Goal: Task Accomplishment & Management: Use online tool/utility

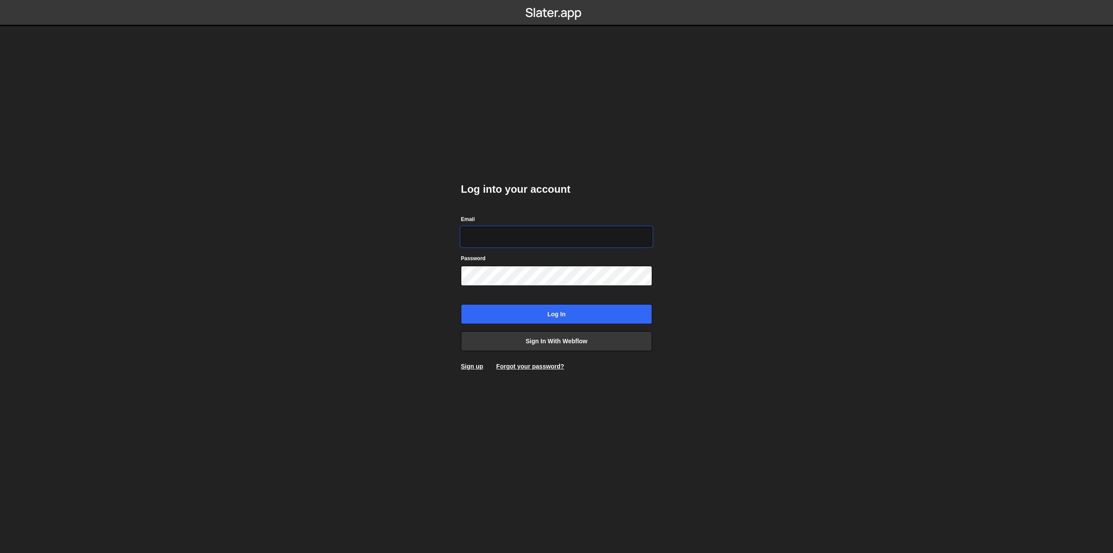
type input "hello@visioned.ch"
click at [592, 317] on input "Log in" at bounding box center [556, 314] width 191 height 20
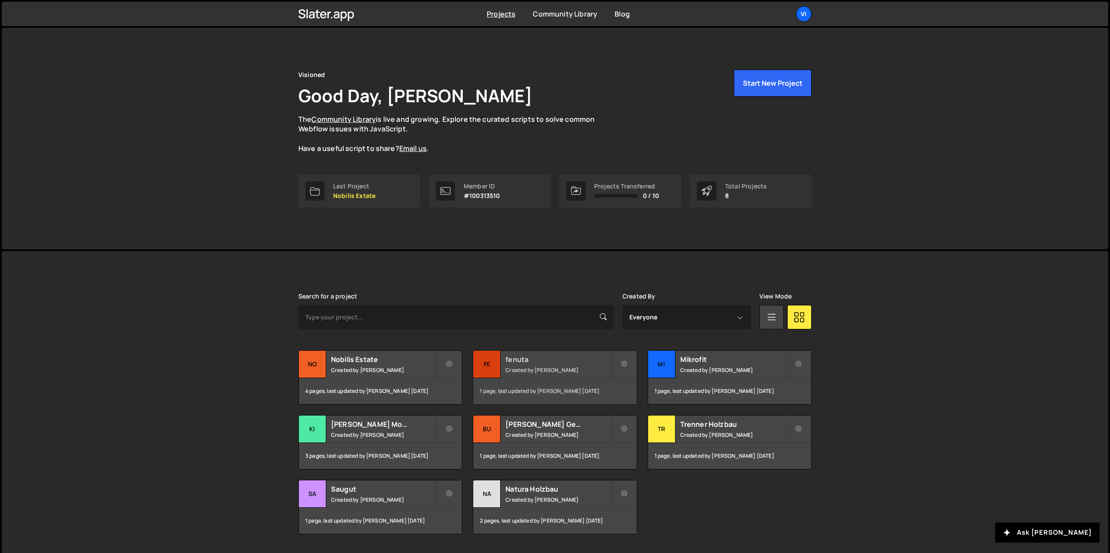
click at [600, 376] on div "fenuta Created by Aramas Schmitter" at bounding box center [554, 363] width 163 height 27
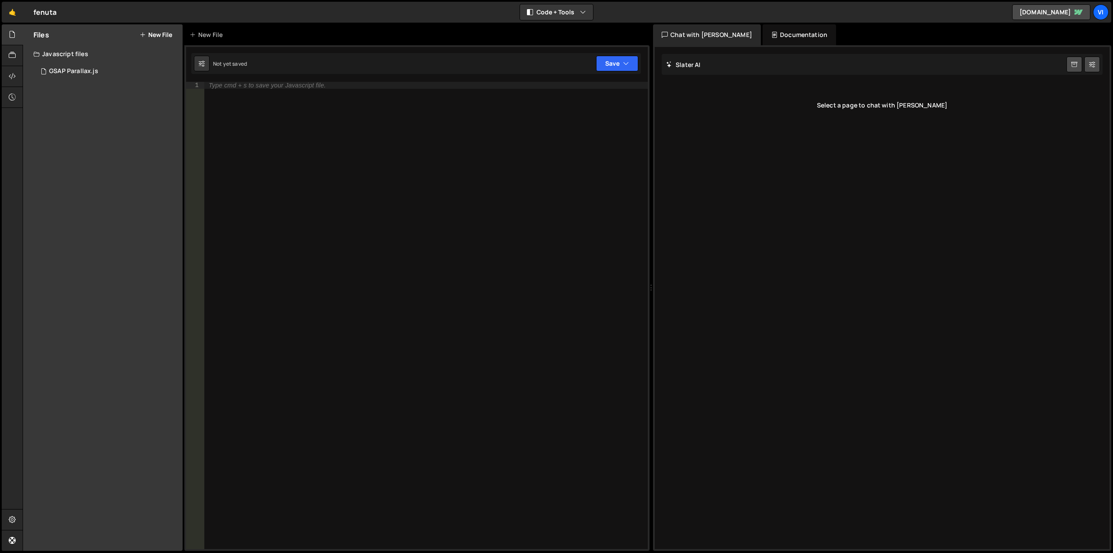
click at [160, 31] on button "New File" at bounding box center [156, 34] width 33 height 7
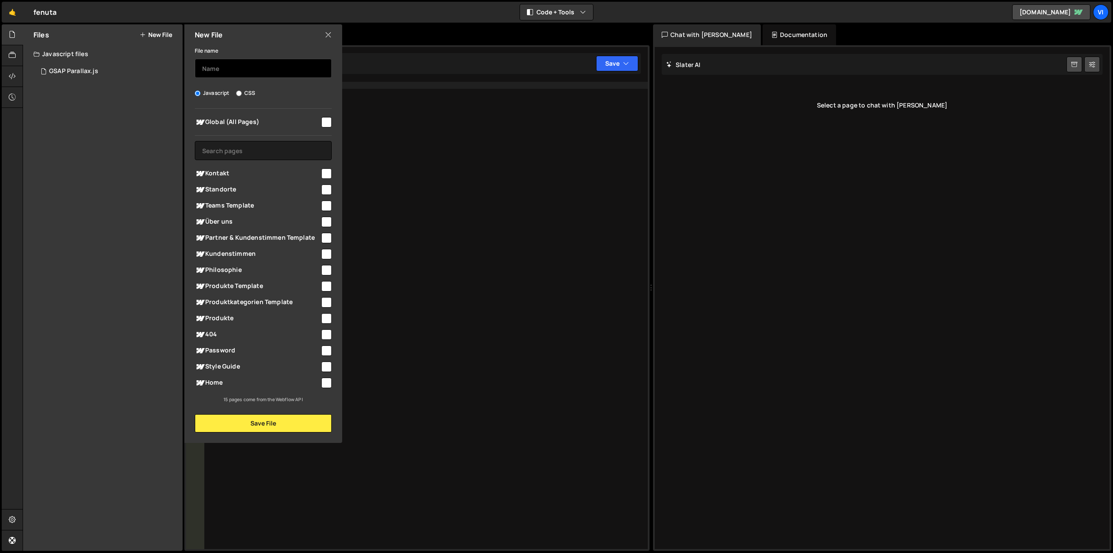
click at [240, 72] on input "text" at bounding box center [263, 68] width 137 height 19
type input "Textanimation"
click at [327, 123] on input "checkbox" at bounding box center [326, 122] width 10 height 10
checkbox input "true"
click at [273, 424] on button "Save File" at bounding box center [263, 423] width 137 height 18
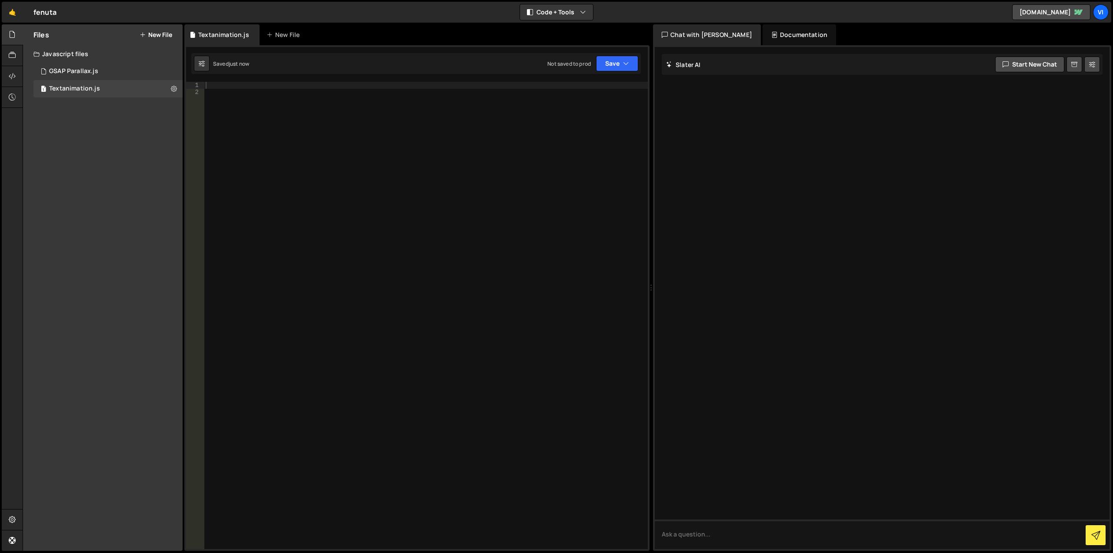
click at [340, 207] on div at bounding box center [426, 322] width 444 height 481
paste textarea "</script>"
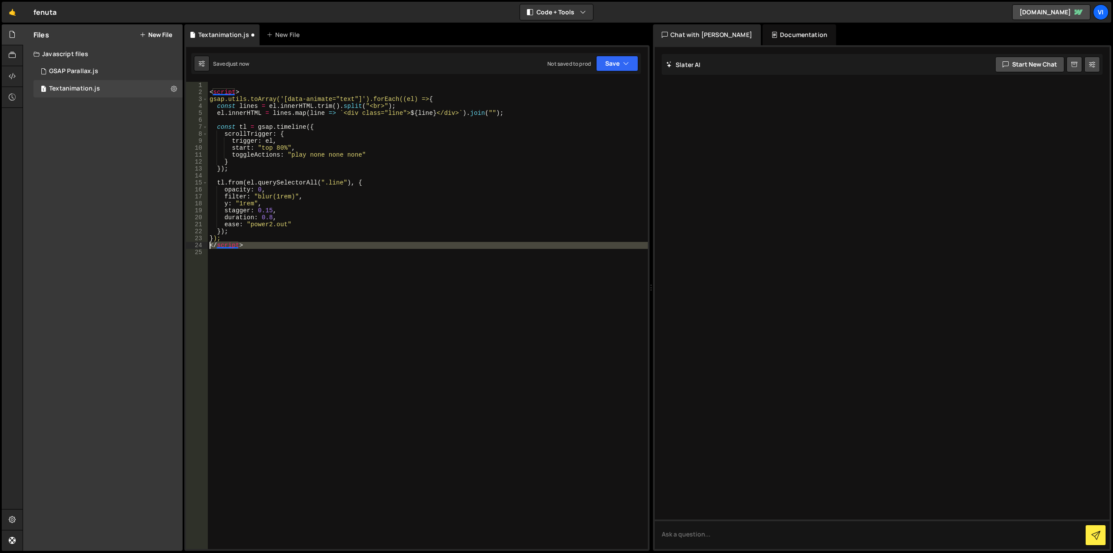
drag, startPoint x: 283, startPoint y: 250, endPoint x: 183, endPoint y: 245, distance: 100.1
click at [183, 245] on div "Files New File Javascript files 1 GSAP Parallax.js 0 1 Textanimation.js 0 CSS f…" at bounding box center [568, 287] width 1090 height 527
type textarea "</script>"
drag, startPoint x: 242, startPoint y: 90, endPoint x: 170, endPoint y: 88, distance: 72.6
click at [170, 88] on div "Files New File Javascript files 1 GSAP Parallax.js 0 1 Textanimation.js 0 CSS f…" at bounding box center [568, 287] width 1090 height 527
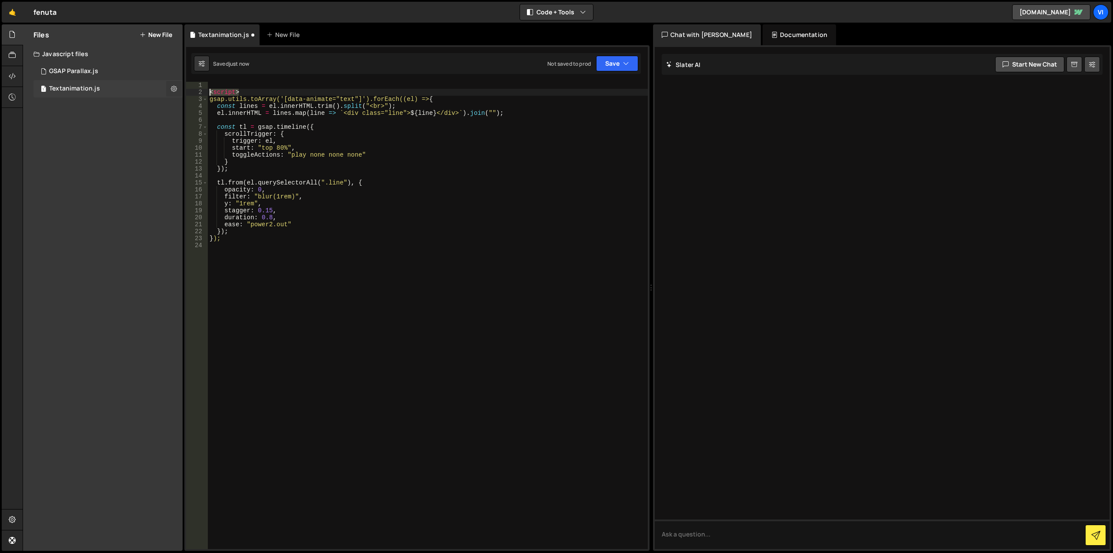
type textarea "<script>"
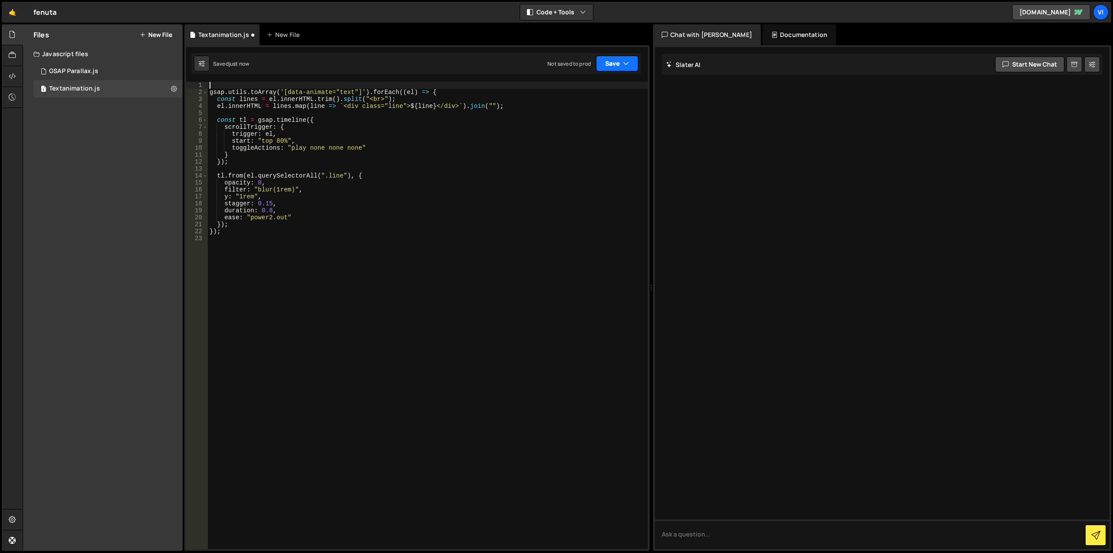
click at [615, 65] on button "Save" at bounding box center [617, 64] width 42 height 16
click at [604, 83] on div "Save to Staging S" at bounding box center [588, 84] width 90 height 9
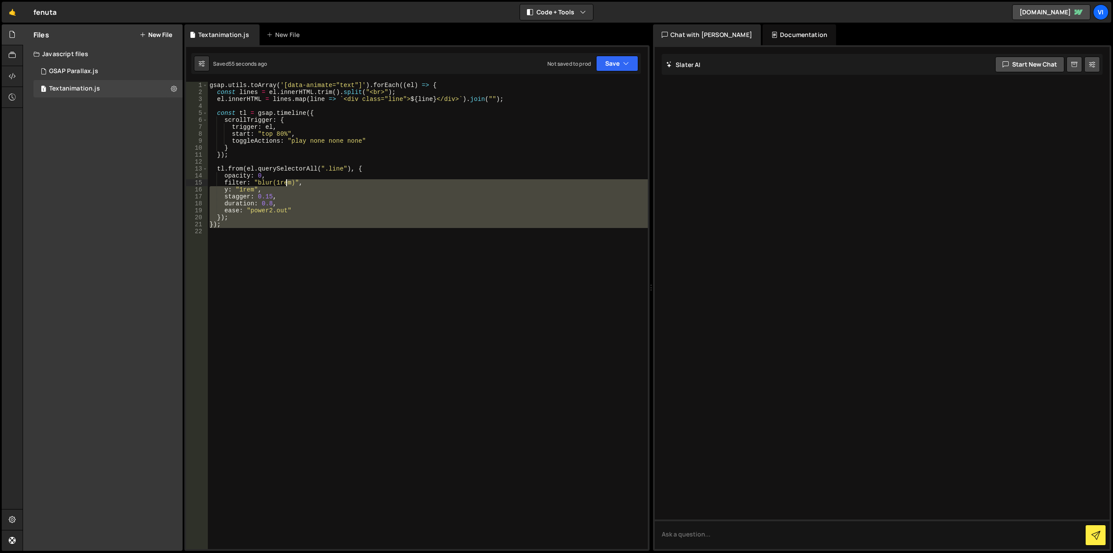
drag, startPoint x: 259, startPoint y: 156, endPoint x: 147, endPoint y: 13, distance: 180.9
click at [147, 13] on div "Hold on a sec... Are you certain you wish to leave this page? Any changes you'v…" at bounding box center [556, 276] width 1113 height 553
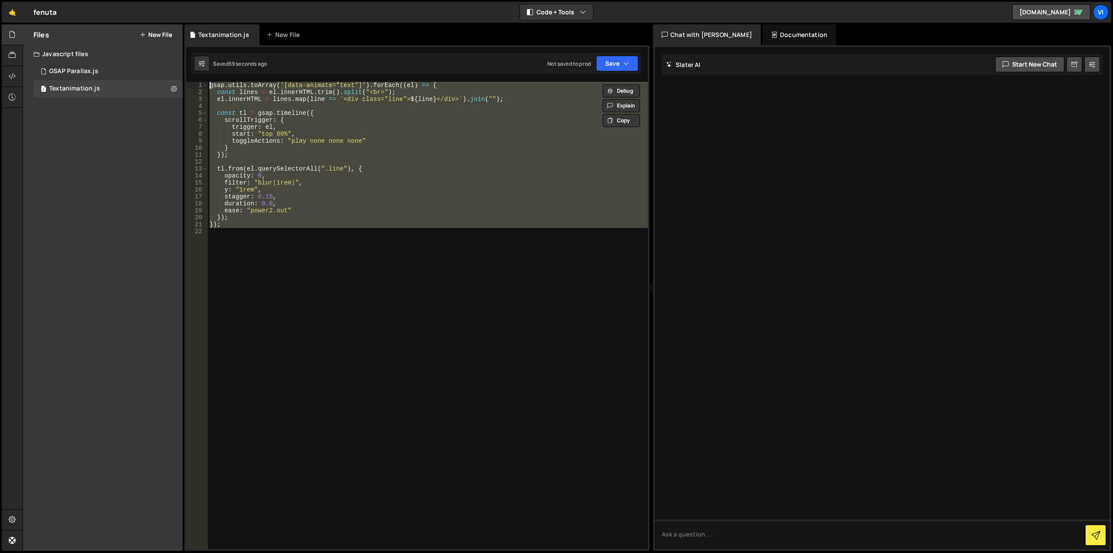
drag, startPoint x: 413, startPoint y: 287, endPoint x: 125, endPoint y: 1, distance: 405.2
click at [133, 0] on html "Projects [GEOGRAPHIC_DATA] Blog Vi Your current team is Visioned Projects Your …" at bounding box center [556, 276] width 1113 height 553
paste textarea "}"
type textarea "});"
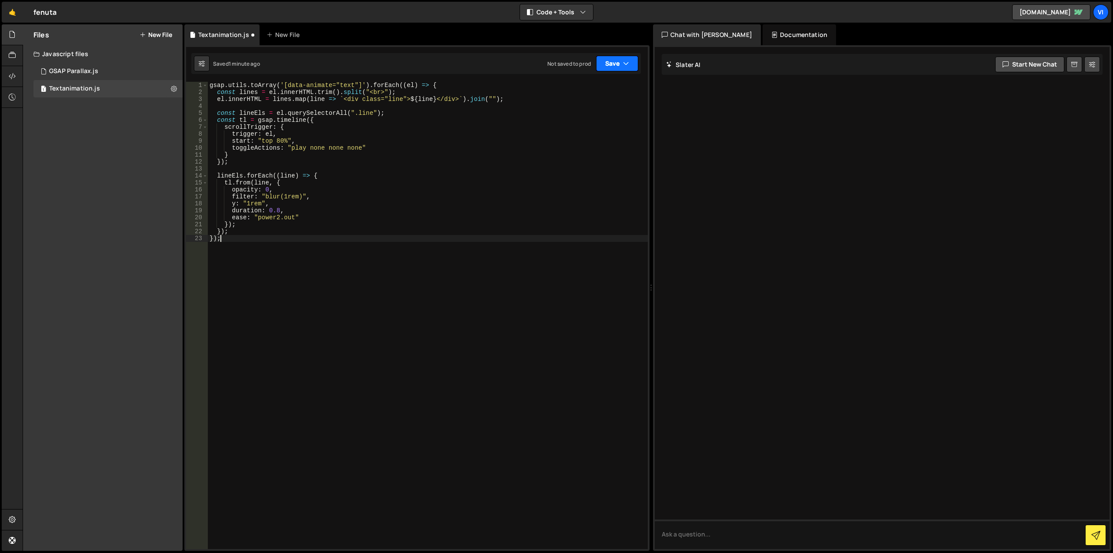
click at [605, 63] on button "Save" at bounding box center [617, 64] width 42 height 16
click at [600, 88] on div "Save to Staging S" at bounding box center [588, 84] width 90 height 9
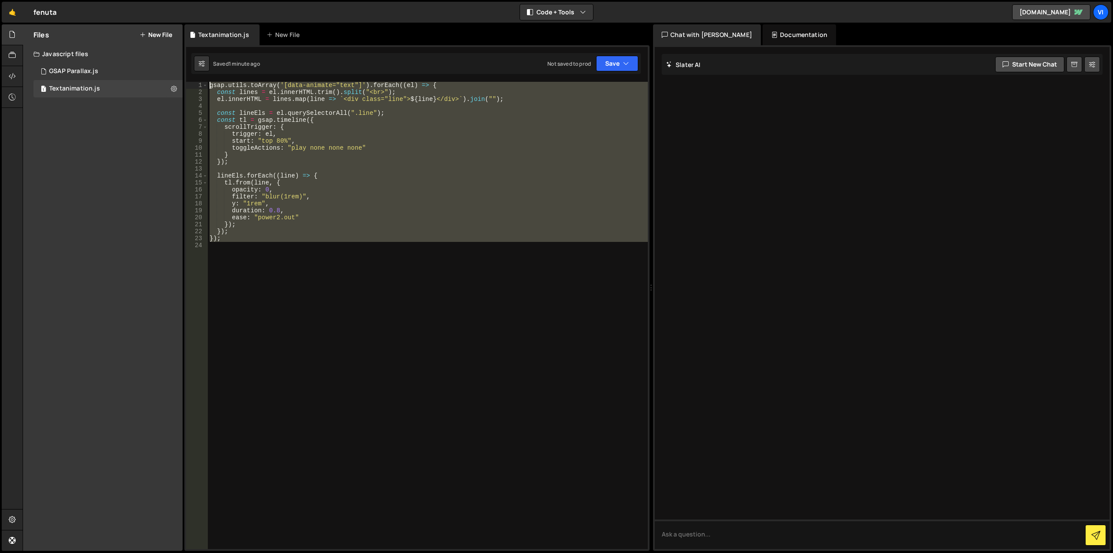
drag, startPoint x: 269, startPoint y: 186, endPoint x: 133, endPoint y: 40, distance: 199.4
click at [133, 40] on div "Files New File Javascript files 1 GSAP Parallax.js 0 1 Textanimation.js 0 CSS f…" at bounding box center [568, 287] width 1090 height 527
type textarea "gsap.utils.toArray('[data-animate="text"]').forEach((el) => { const lines = el.…"
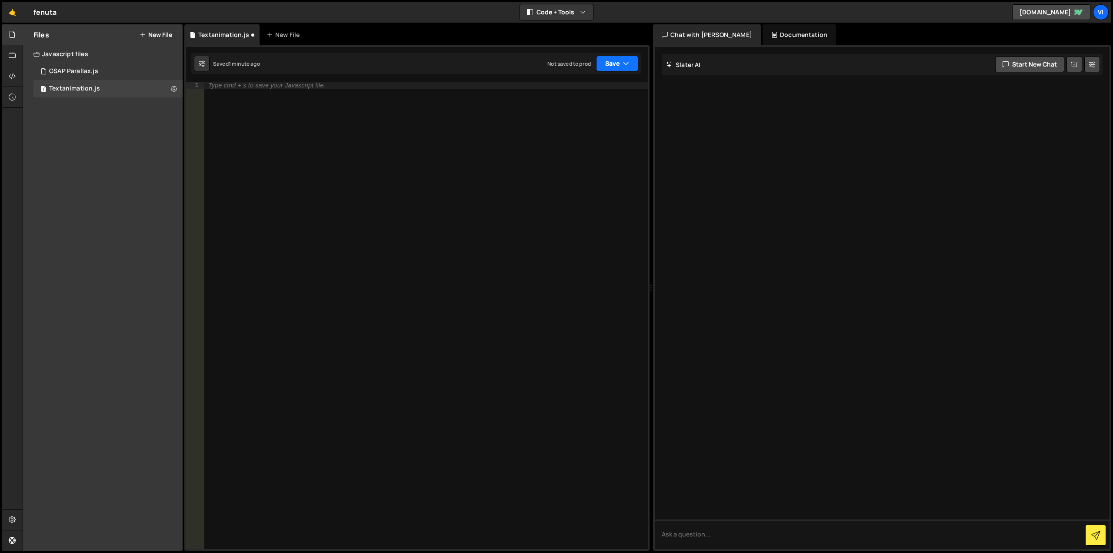
click at [626, 61] on icon "button" at bounding box center [626, 63] width 6 height 9
click at [585, 84] on div "Save to Staging S" at bounding box center [588, 84] width 90 height 9
click at [359, 130] on div at bounding box center [426, 322] width 444 height 481
paste textarea "});"
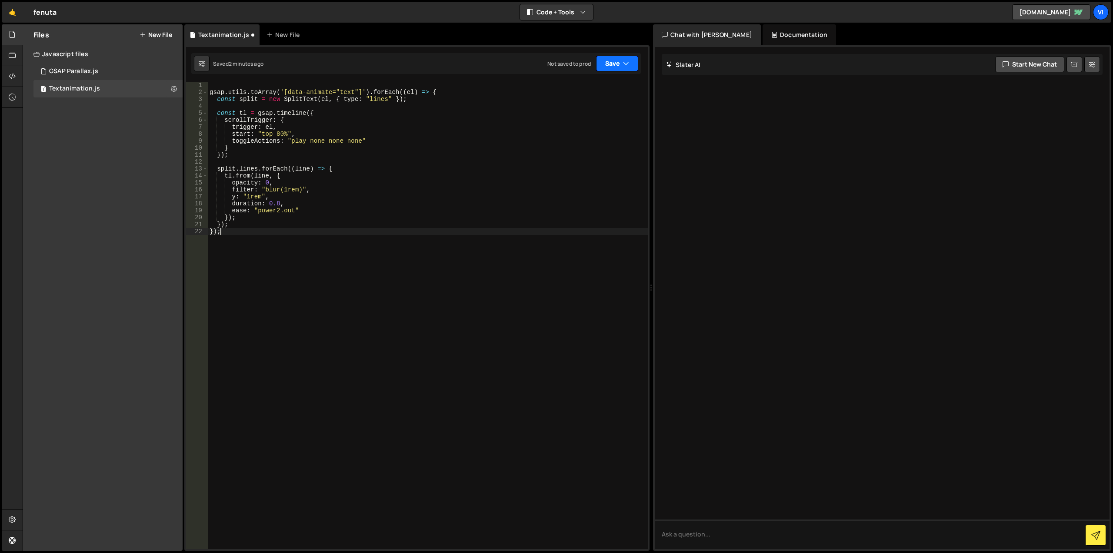
click at [607, 64] on button "Save" at bounding box center [617, 64] width 42 height 16
click at [603, 76] on div "Save to Staging S Saved 2 minutes ago Save to Production S Not saved to prod Sa…" at bounding box center [587, 104] width 105 height 57
click at [604, 70] on button "Save" at bounding box center [617, 64] width 42 height 16
click at [599, 91] on div "Saved 2 minutes ago" at bounding box center [588, 94] width 90 height 10
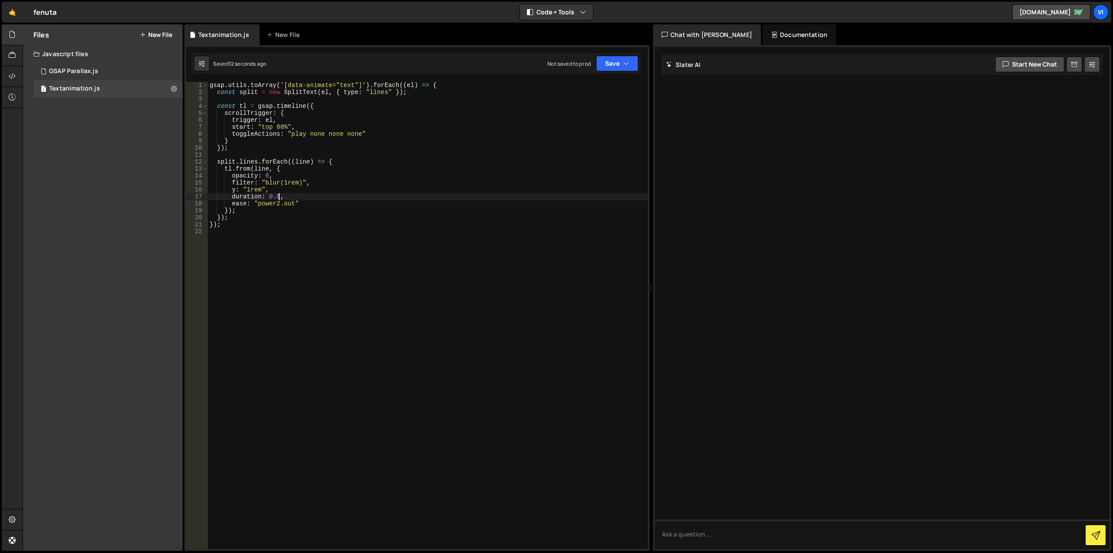
click at [278, 197] on div "gsap . utils . toArray ( '[data-animate="text"]' ) . forEach (( el ) => { const…" at bounding box center [428, 322] width 440 height 481
click at [603, 63] on button "Save" at bounding box center [617, 64] width 42 height 16
click at [609, 92] on div "Saved 15 seconds ago" at bounding box center [588, 94] width 90 height 10
click at [277, 197] on div "gsap . utils . toArray ( '[data-animate="text"]' ) . forEach (( el ) => { const…" at bounding box center [428, 322] width 440 height 481
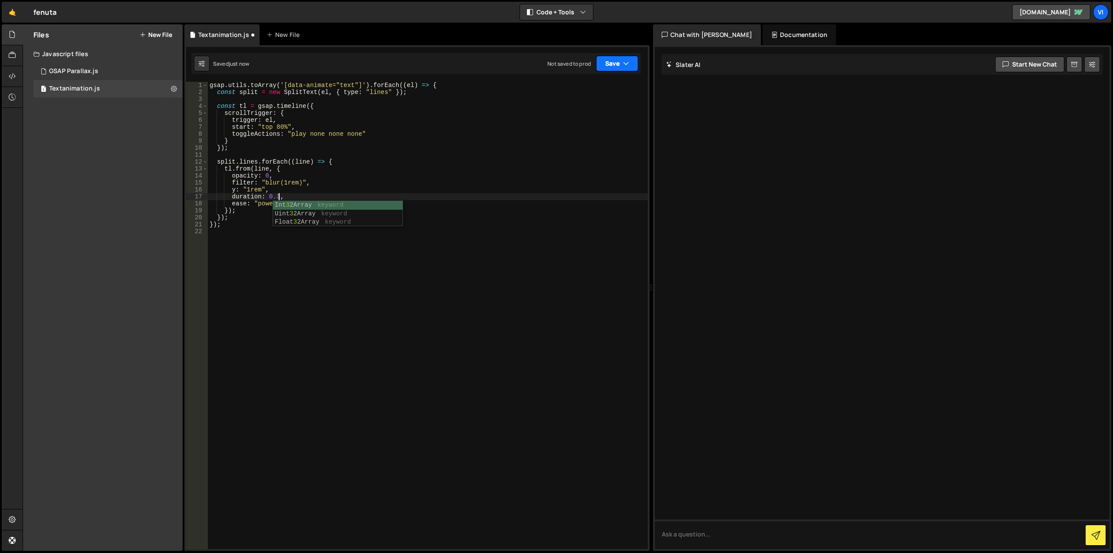
type textarea "duration: 0.3,"
click at [603, 67] on button "Save" at bounding box center [617, 64] width 42 height 16
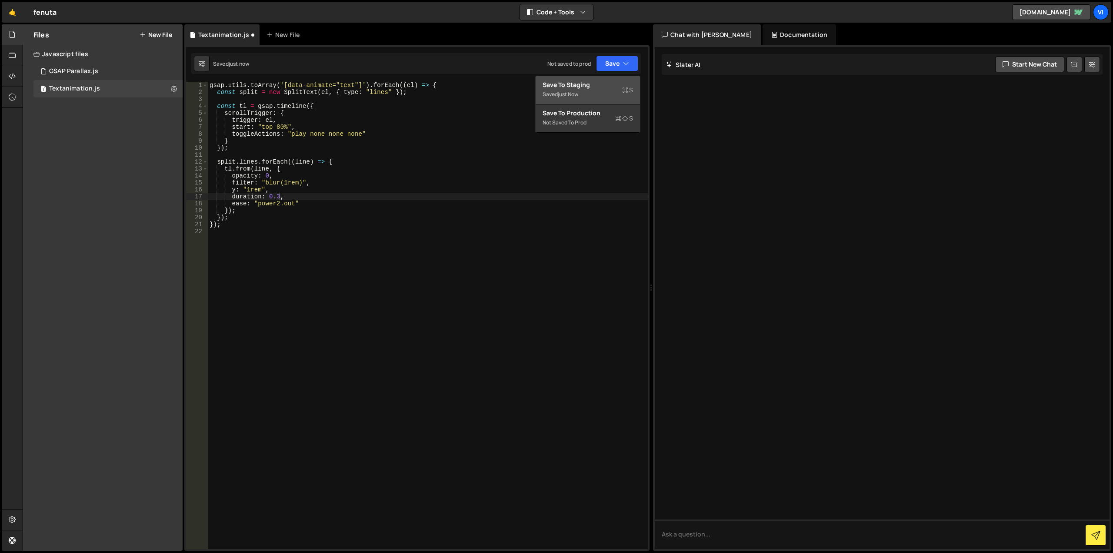
click at [595, 83] on div "Save to Staging S" at bounding box center [588, 84] width 90 height 9
drag, startPoint x: 372, startPoint y: 291, endPoint x: 199, endPoint y: -44, distance: 377.4
click at [199, 0] on html "Projects [GEOGRAPHIC_DATA] Blog Vi Your current team is Visioned Projects Your …" at bounding box center [556, 276] width 1113 height 553
type textarea "gsap.utils.toArray('[data-animate="text"]').forEach((el) => { const split = new…"
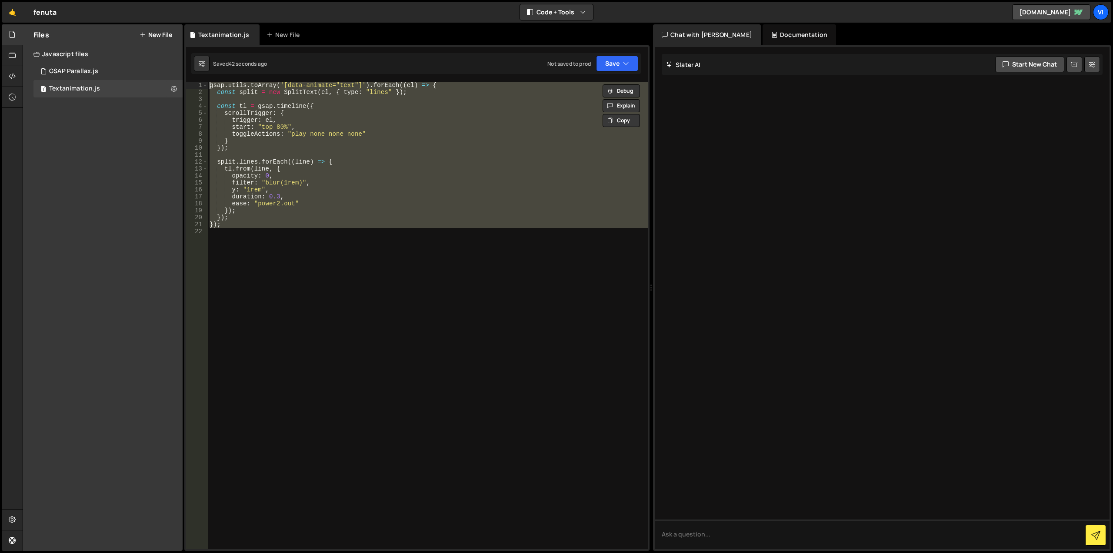
paste textarea
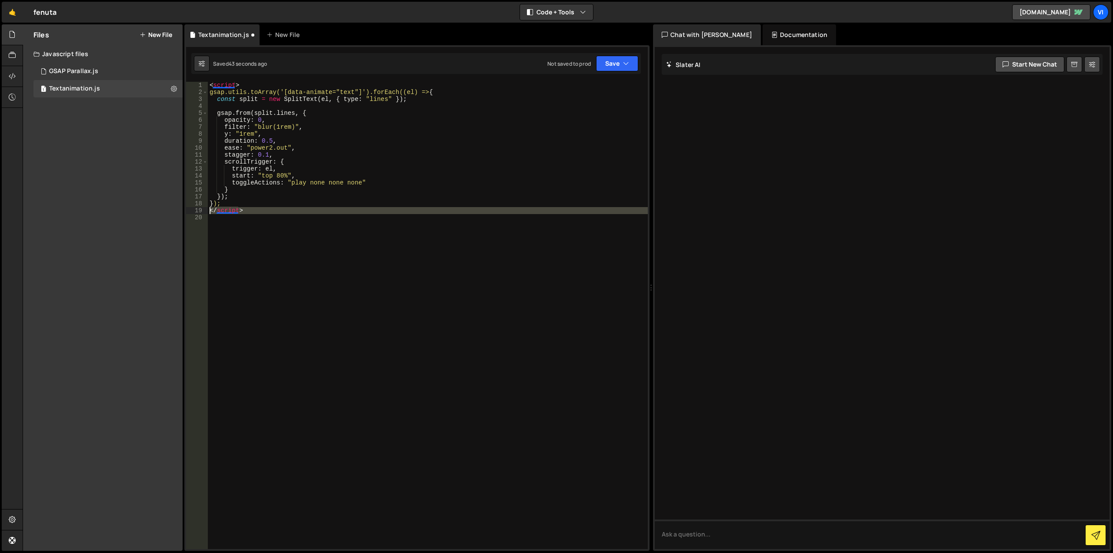
drag, startPoint x: 262, startPoint y: 214, endPoint x: 166, endPoint y: 206, distance: 96.9
click at [167, 207] on div "Files New File Javascript files 1 GSAP Parallax.js 0 1 Textanimation.js 0 CSS f…" at bounding box center [568, 287] width 1090 height 527
type textarea "}); </script>"
drag, startPoint x: 246, startPoint y: 83, endPoint x: 179, endPoint y: 80, distance: 67.0
click at [180, 80] on div "Files New File Javascript files 1 GSAP Parallax.js 0 1 Textanimation.js 0 CSS f…" at bounding box center [568, 287] width 1090 height 527
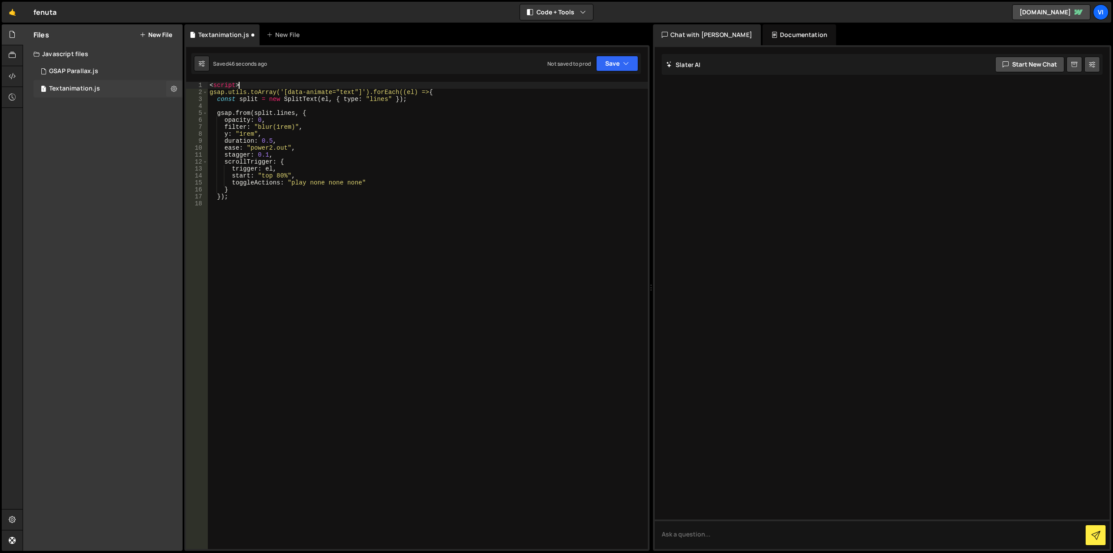
type textarea "<script>"
click at [616, 63] on button "Save" at bounding box center [617, 64] width 42 height 16
click at [592, 93] on div "47 seconds ago" at bounding box center [577, 93] width 38 height 7
drag, startPoint x: 399, startPoint y: 199, endPoint x: 53, endPoint y: 25, distance: 387.3
click at [53, 25] on div "Files New File Javascript files 1 GSAP Parallax.js 0 1 Textanimation.js 0 CSS f…" at bounding box center [568, 287] width 1090 height 527
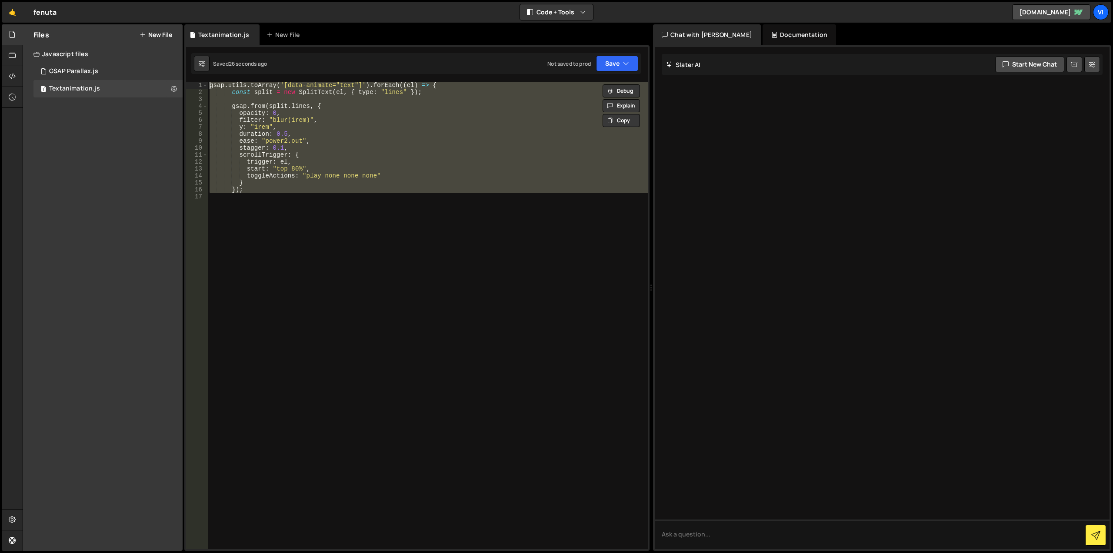
paste textarea
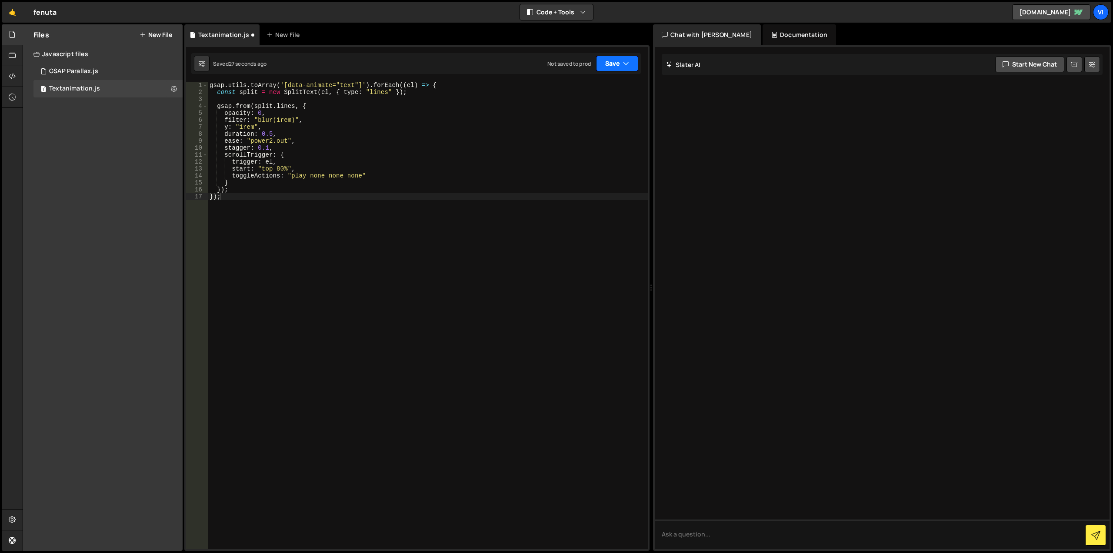
click at [619, 61] on button "Save" at bounding box center [617, 64] width 42 height 16
click at [588, 85] on div "Save to Staging S" at bounding box center [588, 84] width 90 height 9
click at [270, 133] on div "gsap . utils . toArray ( '[data-animate="text"]' ) . forEach (( el ) => { const…" at bounding box center [428, 322] width 440 height 481
click at [610, 65] on button "Save" at bounding box center [617, 64] width 42 height 16
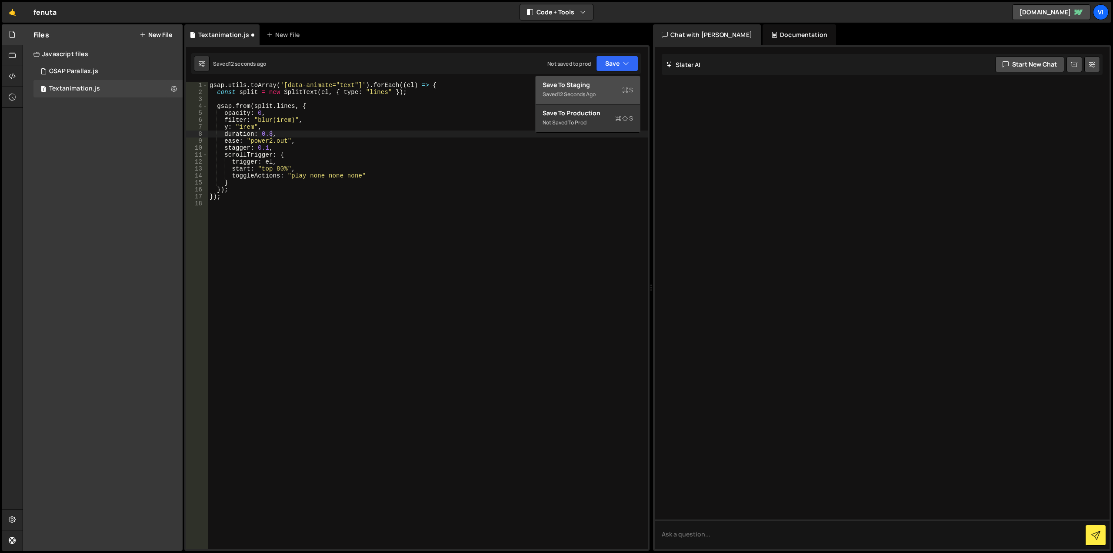
click at [607, 86] on div "Save to Staging S" at bounding box center [588, 84] width 90 height 9
click at [271, 135] on div "gsap . utils . toArray ( '[data-animate="text"]' ) . forEach (( el ) => { const…" at bounding box center [428, 322] width 440 height 481
click at [266, 147] on div "gsap . utils . toArray ( '[data-animate="text"]' ) . forEach (( el ) => { const…" at bounding box center [428, 322] width 440 height 481
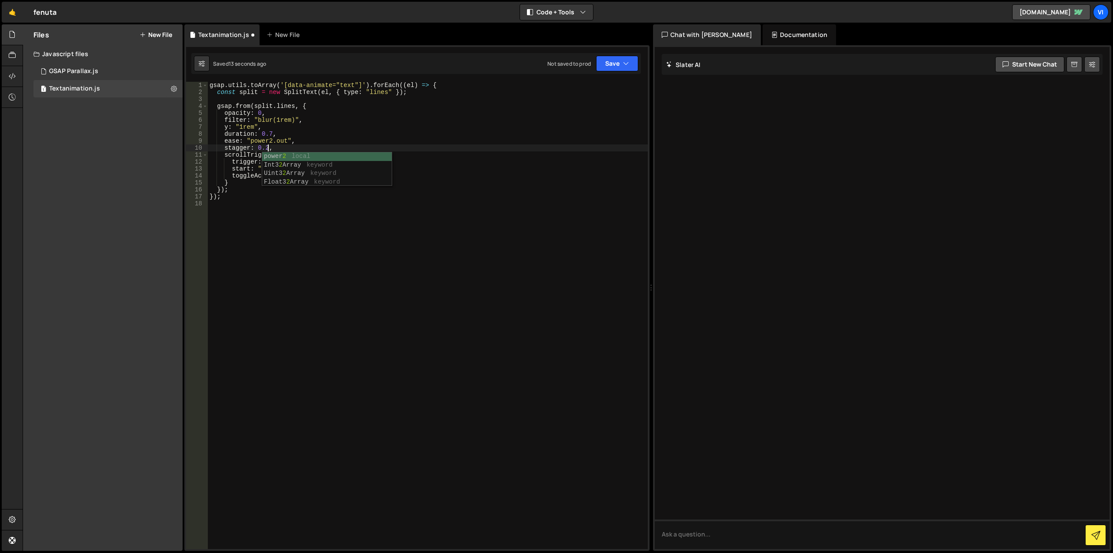
type textarea "stagger: 0.2,"
click at [641, 72] on div "1 Type cmd + s to save your Javascript file. הההההההההההההההההההההההההההההההההה…" at bounding box center [416, 297] width 465 height 505
click at [610, 61] on button "Save" at bounding box center [617, 64] width 42 height 16
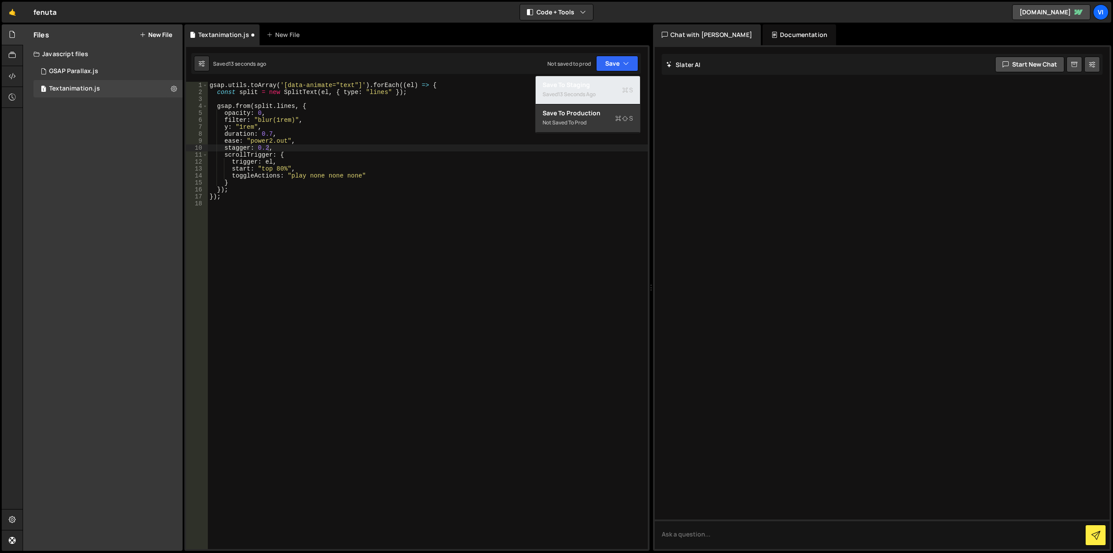
click at [590, 94] on div "13 seconds ago" at bounding box center [577, 93] width 38 height 7
drag, startPoint x: 293, startPoint y: 260, endPoint x: 140, endPoint y: -22, distance: 320.3
click at [140, 0] on html "Projects [GEOGRAPHIC_DATA] Blog Vi Your current team is Visioned Projects Your …" at bounding box center [556, 276] width 1113 height 553
type textarea "gsap.utils.toArray('[data-animate="text"]').forEach((el) => { const split = new…"
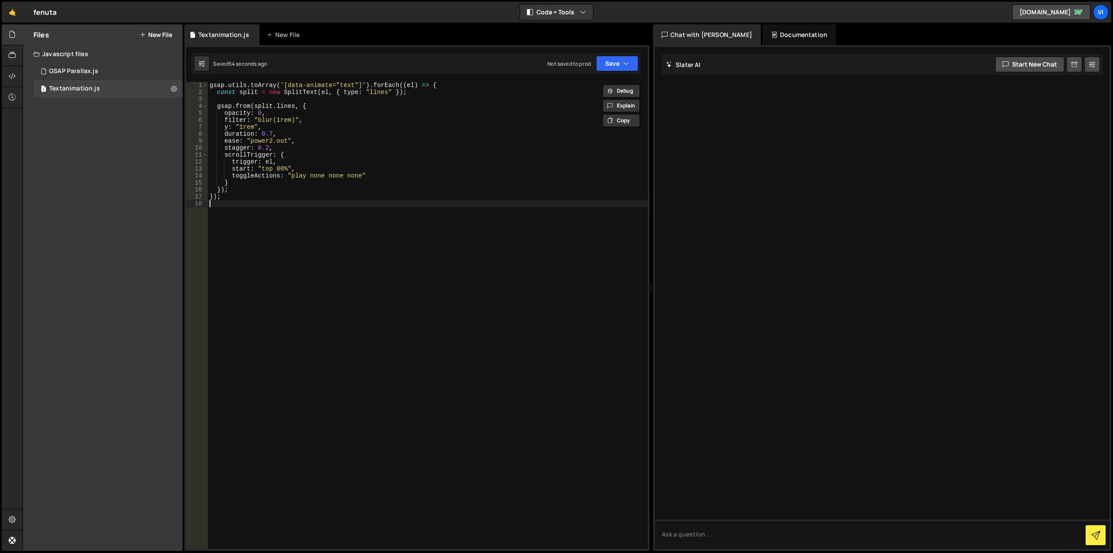
drag, startPoint x: 321, startPoint y: 301, endPoint x: 102, endPoint y: -36, distance: 402.3
click at [102, 0] on html "Projects [GEOGRAPHIC_DATA] Blog Vi Your current team is Visioned Projects Your …" at bounding box center [556, 276] width 1113 height 553
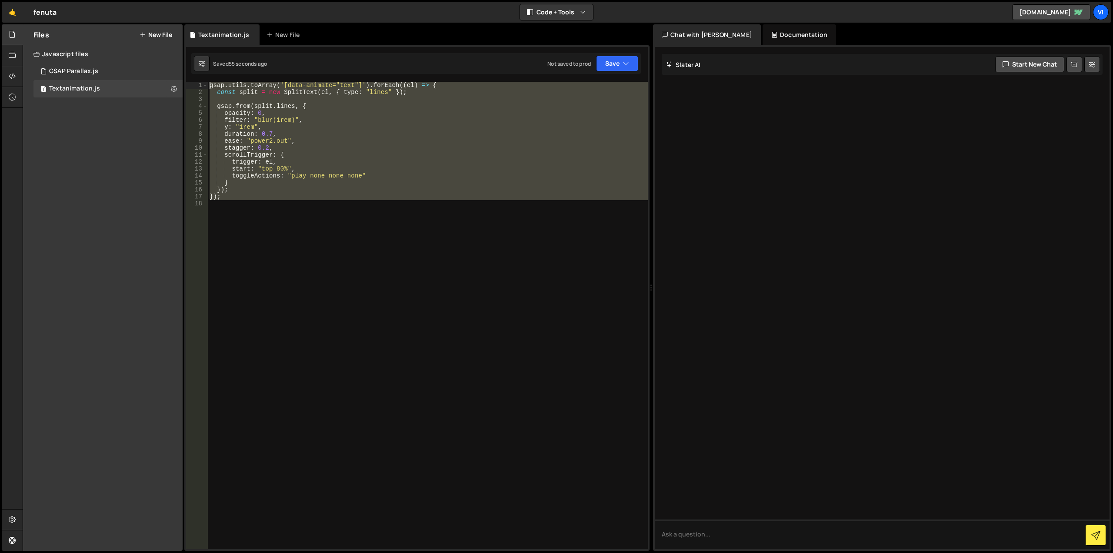
paste textarea
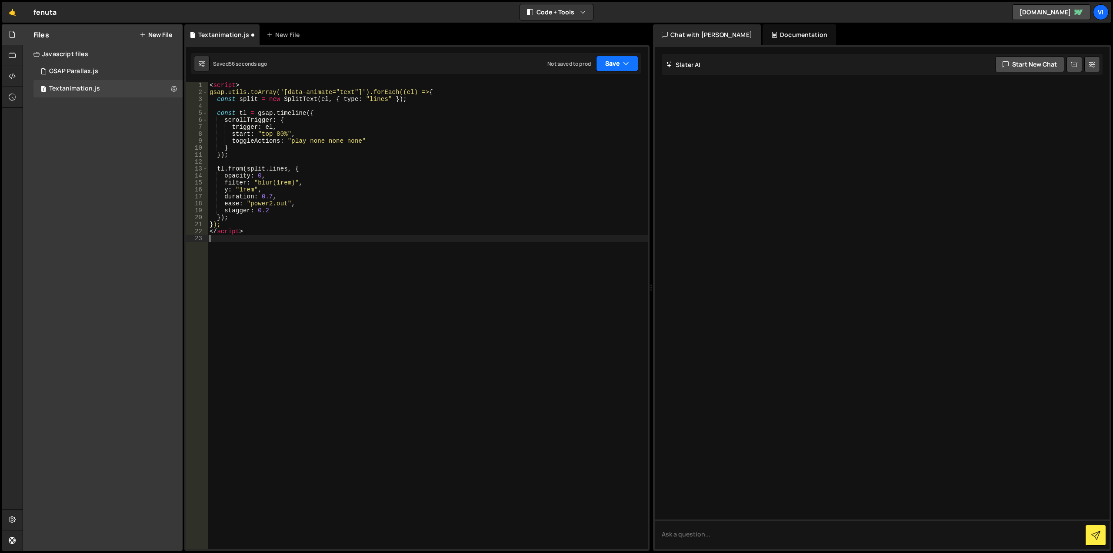
click at [611, 66] on button "Save" at bounding box center [617, 64] width 42 height 16
click at [595, 82] on div "Save to Staging S" at bounding box center [588, 84] width 90 height 9
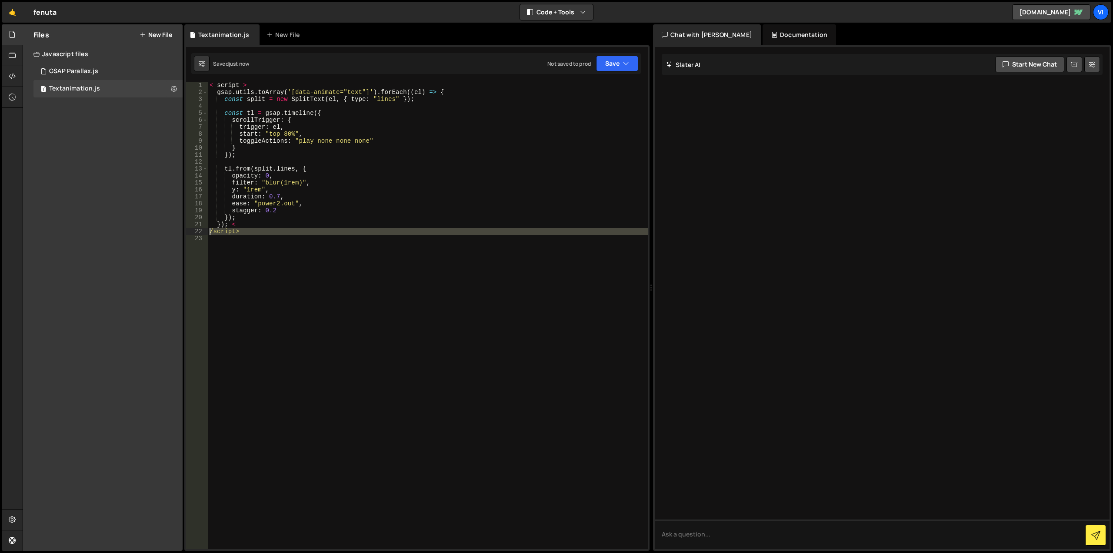
drag, startPoint x: 228, startPoint y: 243, endPoint x: 194, endPoint y: 233, distance: 35.1
click at [194, 233] on div "1 2 3 4 5 6 7 8 9 10 11 12 13 14 15 16 17 18 19 20 21 22 23 < script > gsap . u…" at bounding box center [417, 315] width 462 height 467
type textarea "/script>"
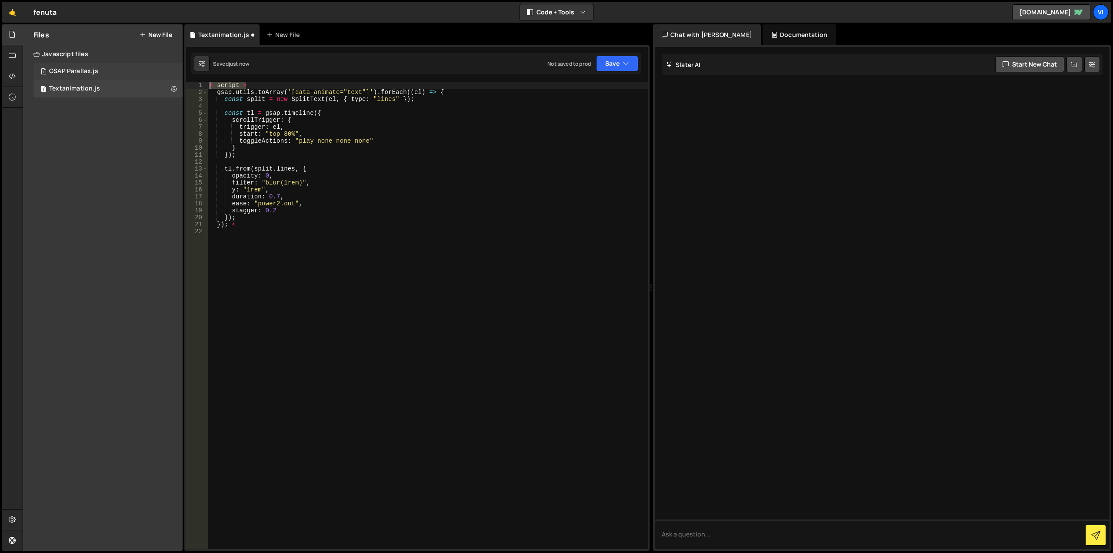
drag, startPoint x: 267, startPoint y: 83, endPoint x: 160, endPoint y: 78, distance: 106.2
click at [161, 78] on div "Files New File Javascript files 1 GSAP Parallax.js 0 1 Textanimation.js 0 CSS f…" at bounding box center [568, 287] width 1090 height 527
type textarea "< script >"
click at [263, 223] on div "gsap . utils . toArray ( '[data-animate="text"]' ) . forEach (( el ) => { const…" at bounding box center [428, 322] width 440 height 481
type textarea "});"
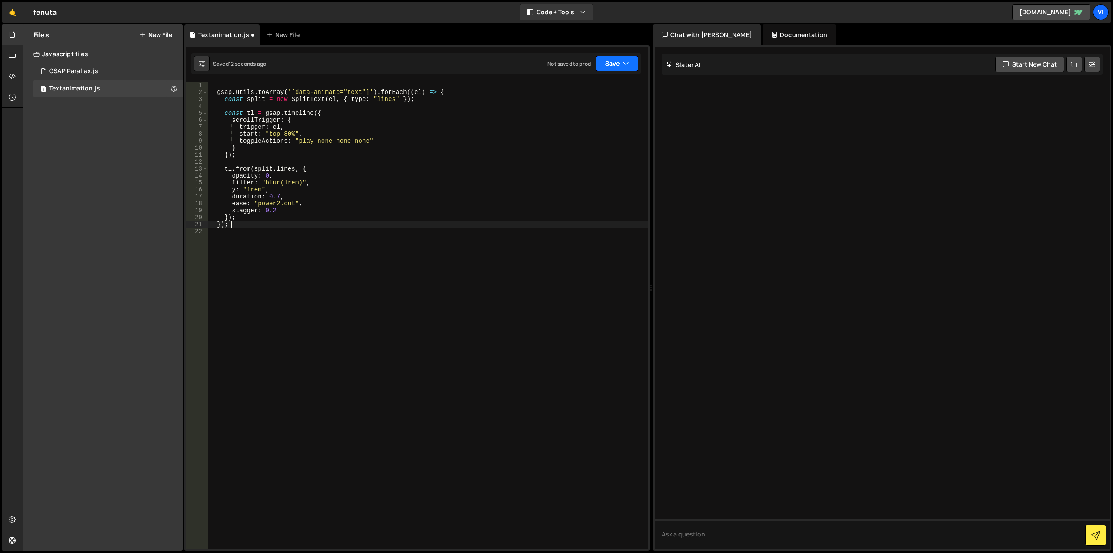
click at [611, 60] on button "Save" at bounding box center [617, 64] width 42 height 16
click at [594, 94] on div "12 seconds ago" at bounding box center [577, 93] width 38 height 7
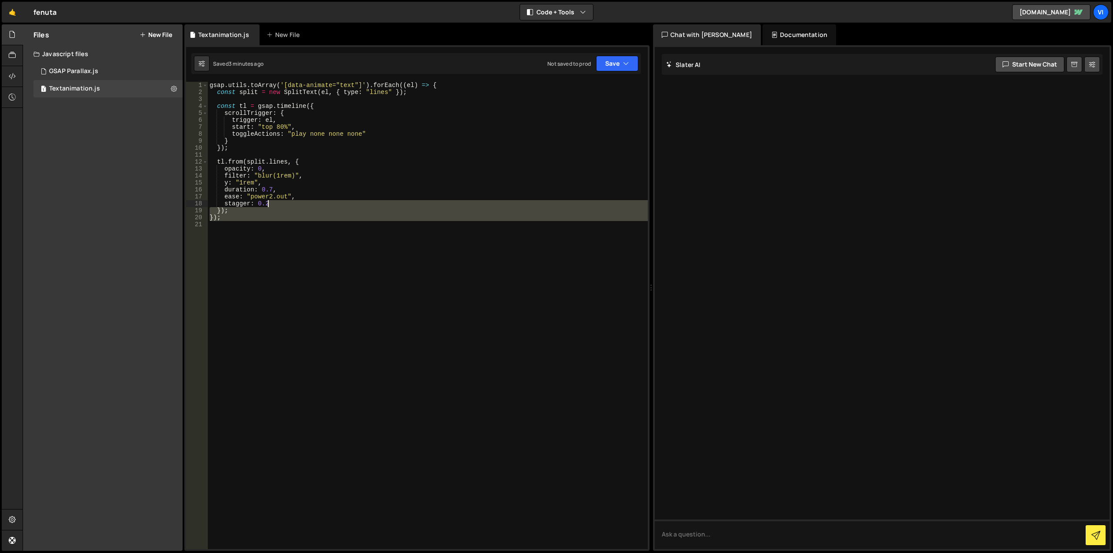
drag, startPoint x: 267, startPoint y: 181, endPoint x: 113, endPoint y: -6, distance: 241.9
click at [113, 0] on html "Projects [GEOGRAPHIC_DATA] Blog Vi Your current team is Visioned Projects Your …" at bounding box center [556, 276] width 1113 height 553
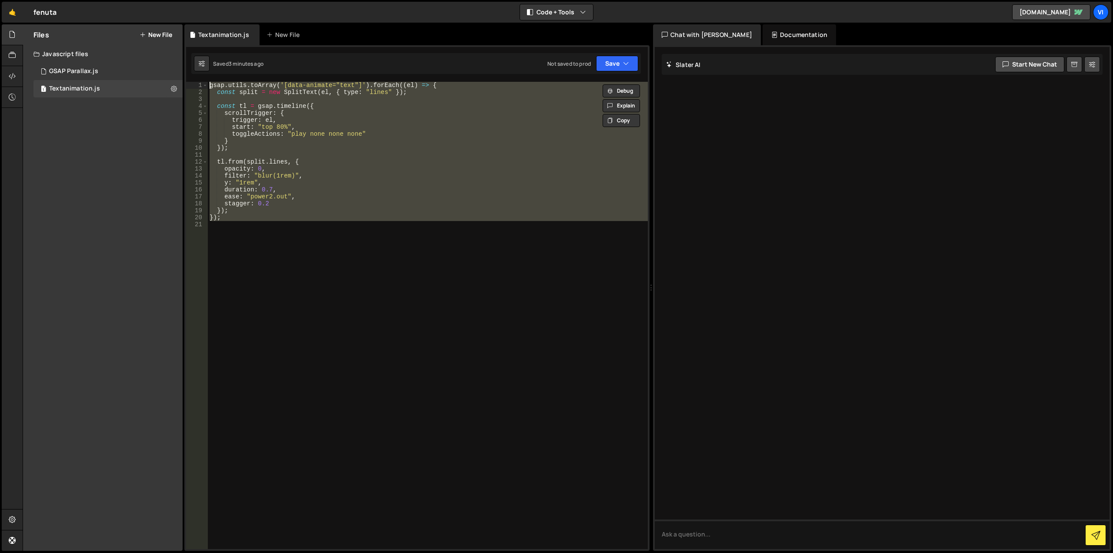
paste textarea
type textarea "});"
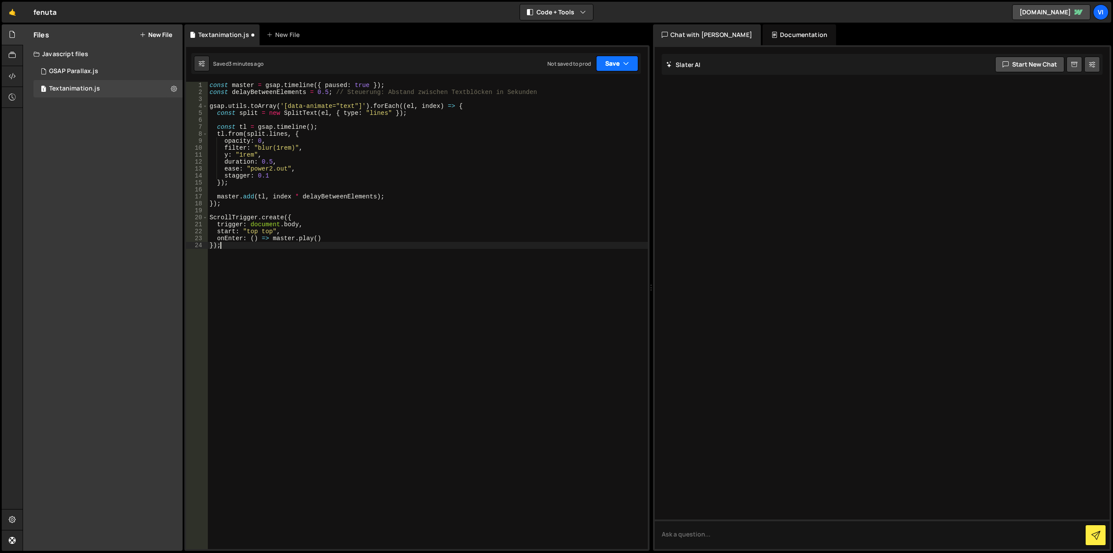
click at [613, 60] on button "Save" at bounding box center [617, 64] width 42 height 16
click at [590, 87] on div "Save to Staging S" at bounding box center [588, 84] width 90 height 9
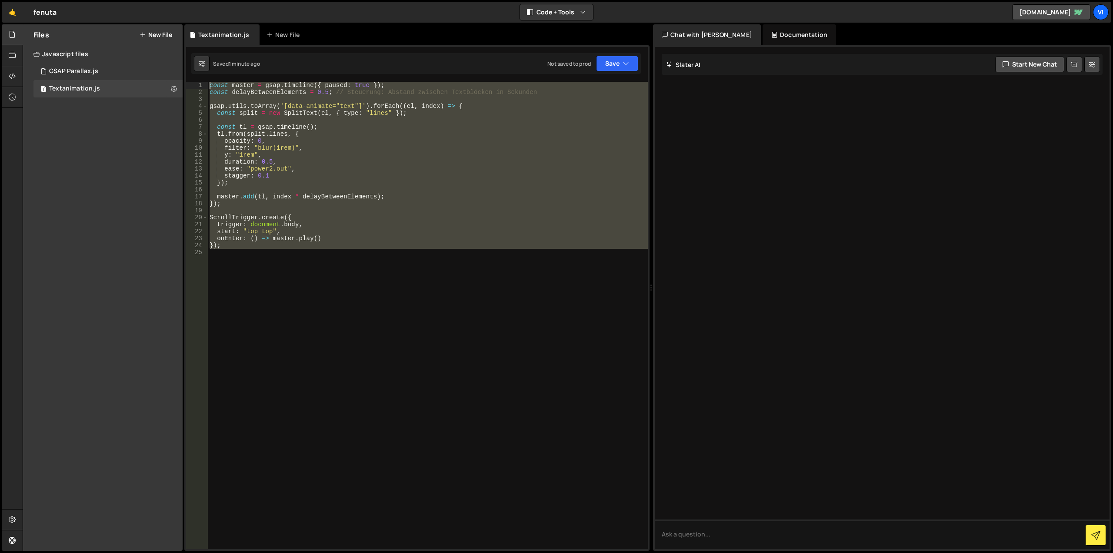
drag, startPoint x: 221, startPoint y: 151, endPoint x: 94, endPoint y: -11, distance: 206.0
click at [94, 0] on html "Projects [GEOGRAPHIC_DATA] Blog Vi Your current team is Visioned Projects Your …" at bounding box center [556, 276] width 1113 height 553
paste textarea "});"
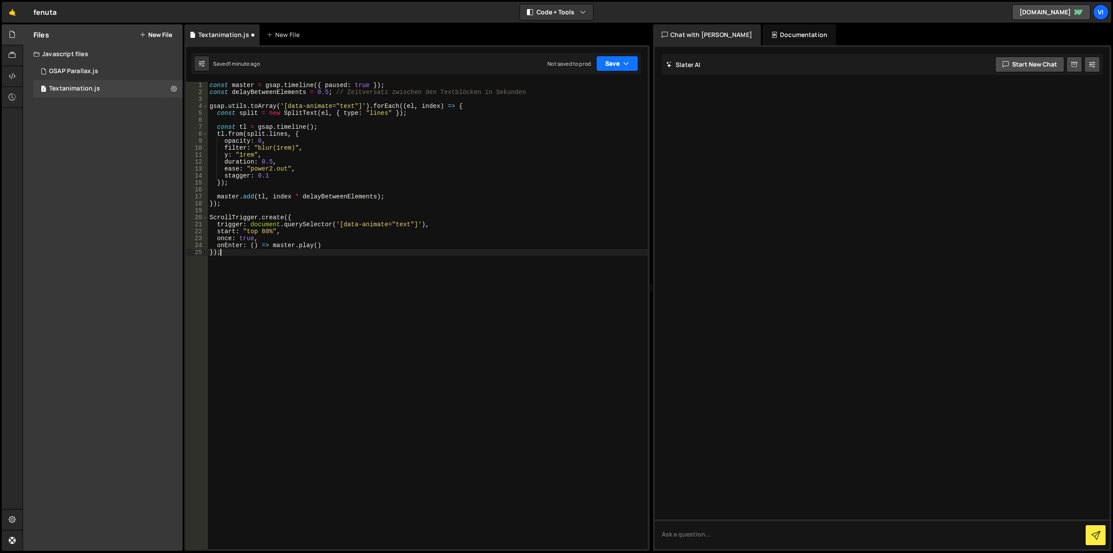
click at [610, 67] on button "Save" at bounding box center [617, 64] width 42 height 16
click at [600, 87] on div "Save to Staging S" at bounding box center [588, 84] width 90 height 9
click at [100, 232] on div "Files New File Javascript files 1 GSAP Parallax.js 0 1 Textanimation.js 0 CSS f…" at bounding box center [103, 287] width 160 height 526
drag, startPoint x: 271, startPoint y: 161, endPoint x: 304, endPoint y: 161, distance: 33.5
click at [271, 161] on div "const master = gsap . timeline ({ paused : true }) ; const delayBetweenElements…" at bounding box center [428, 322] width 440 height 481
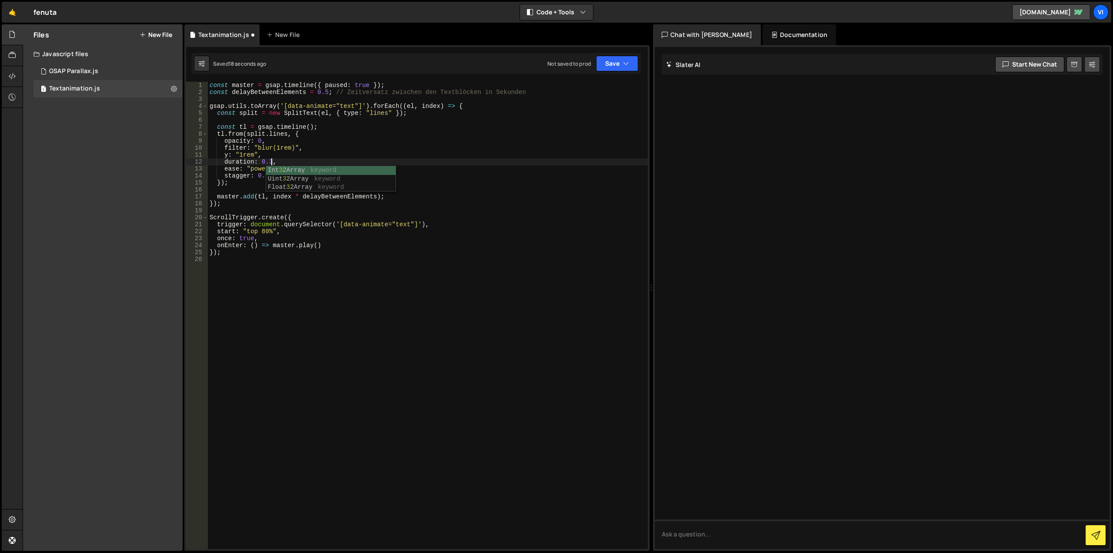
scroll to position [0, 4]
click at [618, 58] on button "Save" at bounding box center [617, 64] width 42 height 16
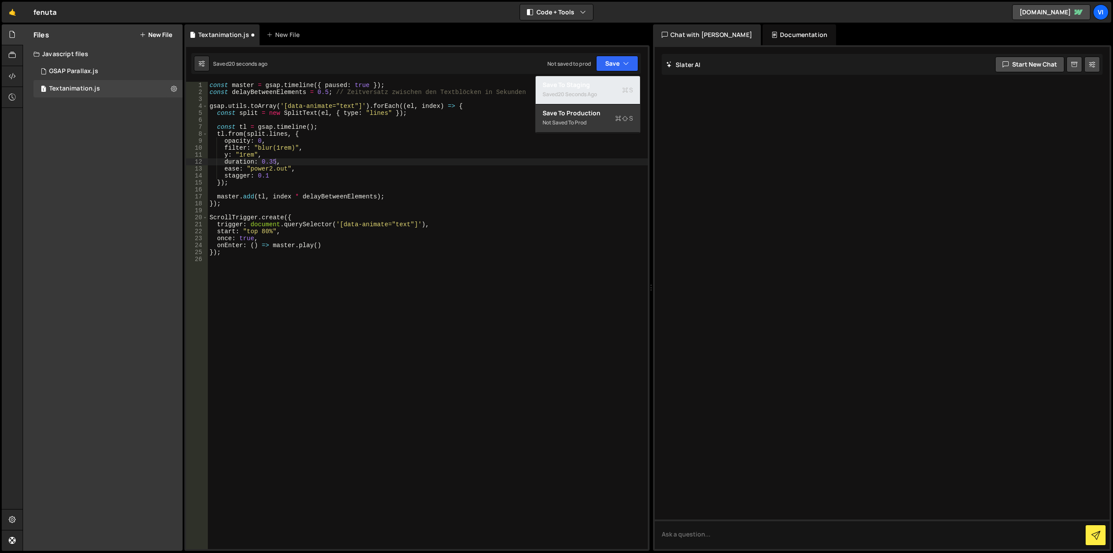
click at [608, 91] on div "Saved 20 seconds ago" at bounding box center [588, 94] width 90 height 10
click at [275, 165] on div "const master = gsap . timeline ({ paused : true }) ; const delayBetweenElements…" at bounding box center [428, 322] width 440 height 481
click at [60, 250] on div "Files New File Javascript files 1 GSAP Parallax.js 0 1 Textanimation.js 0 CSS f…" at bounding box center [103, 287] width 160 height 526
click at [608, 59] on button "Save" at bounding box center [617, 64] width 42 height 16
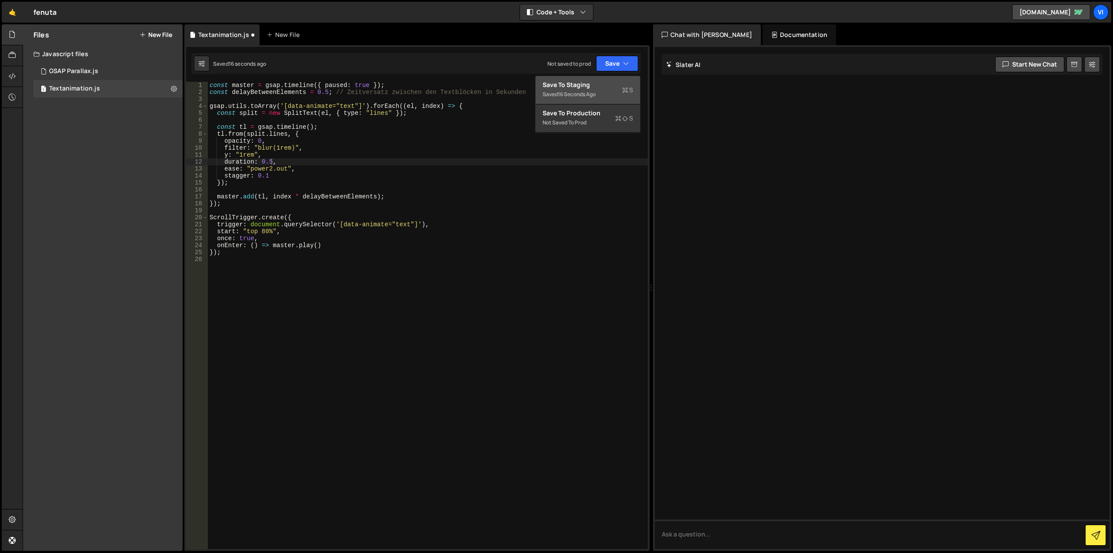
click at [607, 87] on div "Save to Staging S" at bounding box center [588, 84] width 90 height 9
click at [128, 324] on div "Files New File Javascript files 1 GSAP Parallax.js 0 1 Textanimation.js 0 CSS f…" at bounding box center [103, 287] width 160 height 526
click at [324, 94] on div "const master = gsap . timeline ({ paused : true }) ; const delayBetweenElements…" at bounding box center [428, 322] width 440 height 481
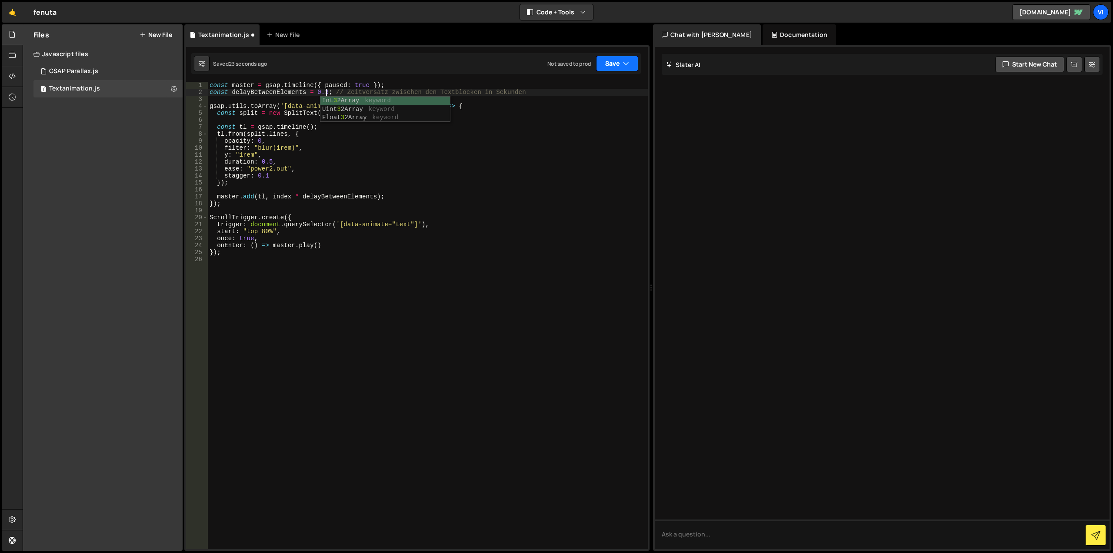
click at [626, 60] on icon "button" at bounding box center [626, 63] width 6 height 9
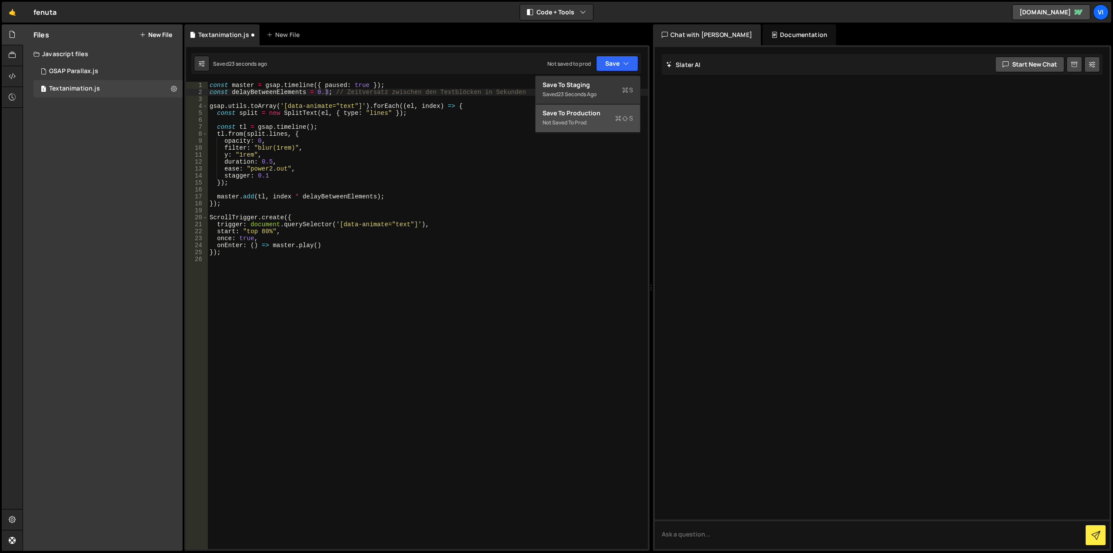
click at [600, 105] on button "Save to Production S Not saved to prod" at bounding box center [588, 118] width 104 height 28
click at [608, 67] on button "Save" at bounding box center [612, 64] width 53 height 16
click at [606, 78] on button "Save to Staging S Saved just now" at bounding box center [588, 90] width 104 height 28
click at [611, 68] on button "Save" at bounding box center [617, 64] width 42 height 16
click at [589, 91] on div "Saved just now" at bounding box center [588, 94] width 90 height 10
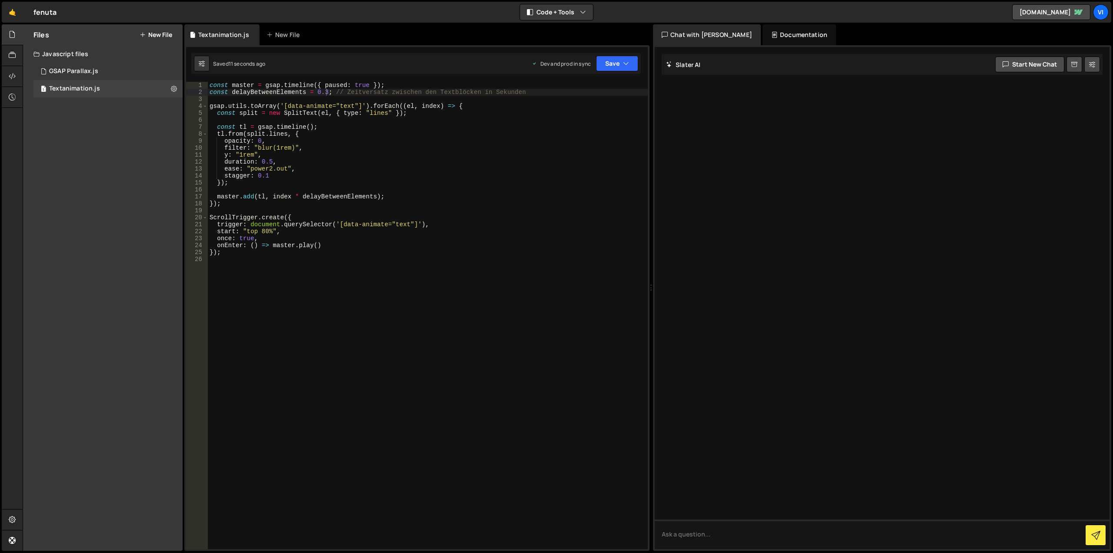
click at [324, 90] on div "const master = gsap . timeline ({ paused : true }) ; const delayBetweenElements…" at bounding box center [428, 322] width 440 height 481
click at [620, 63] on button "Save" at bounding box center [617, 64] width 42 height 16
click at [591, 95] on div "14 seconds ago" at bounding box center [577, 93] width 38 height 7
click at [325, 90] on div "const master = gsap . timeline ({ paused : true }) ; const delayBetweenElements…" at bounding box center [428, 322] width 440 height 481
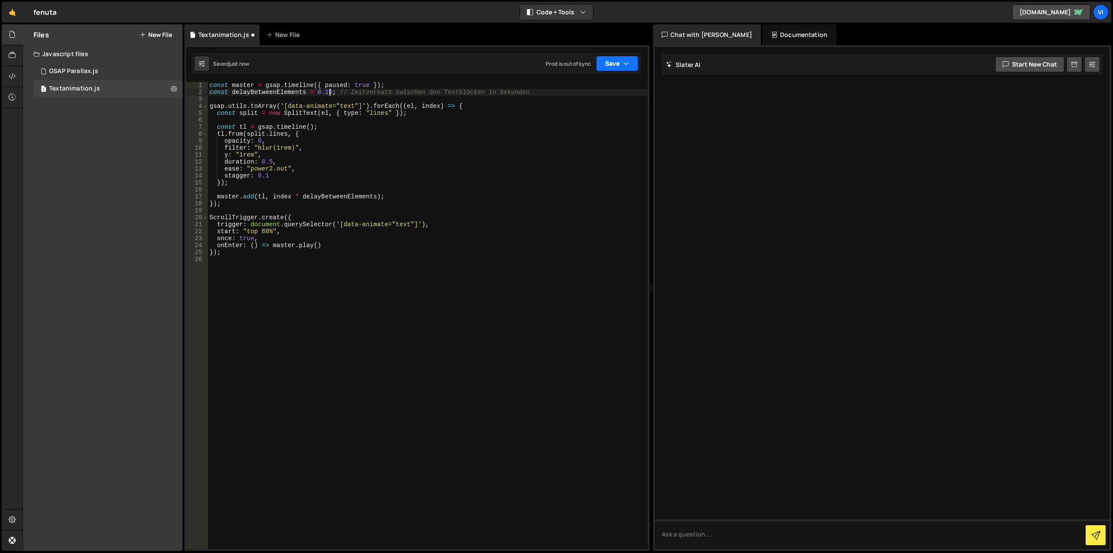
type textarea "const delayBetweenElements = 0.15; // Zeitversatz zwischen den Textblöcken in S…"
click at [618, 67] on button "Save" at bounding box center [617, 64] width 42 height 16
click at [604, 85] on div "Save to Staging S" at bounding box center [588, 84] width 90 height 9
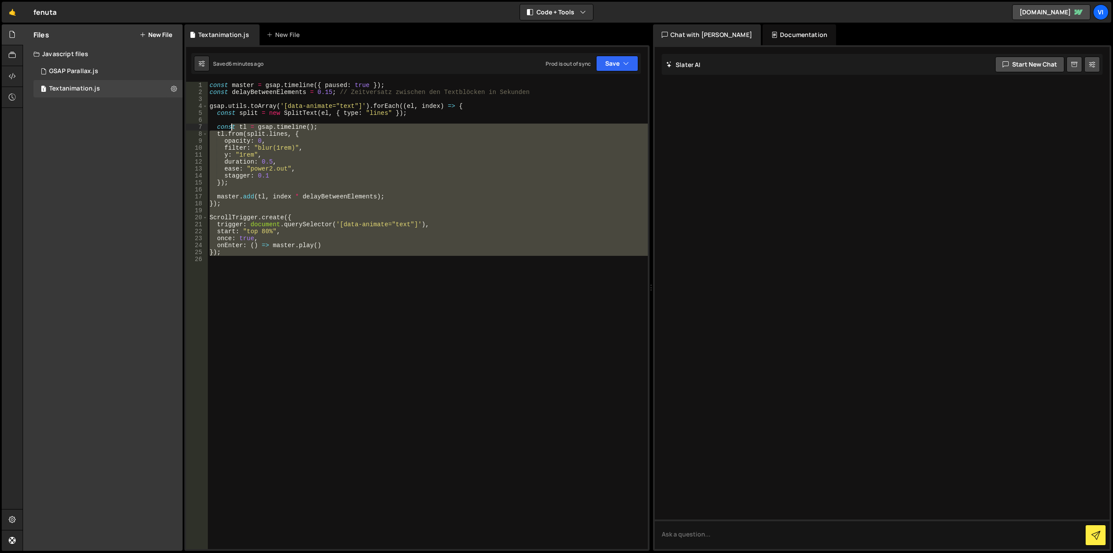
drag, startPoint x: 232, startPoint y: 129, endPoint x: 133, endPoint y: -4, distance: 165.4
click at [133, 0] on html "Projects [GEOGRAPHIC_DATA] Blog Vi Your current team is Visioned Projects Your …" at bounding box center [556, 276] width 1113 height 553
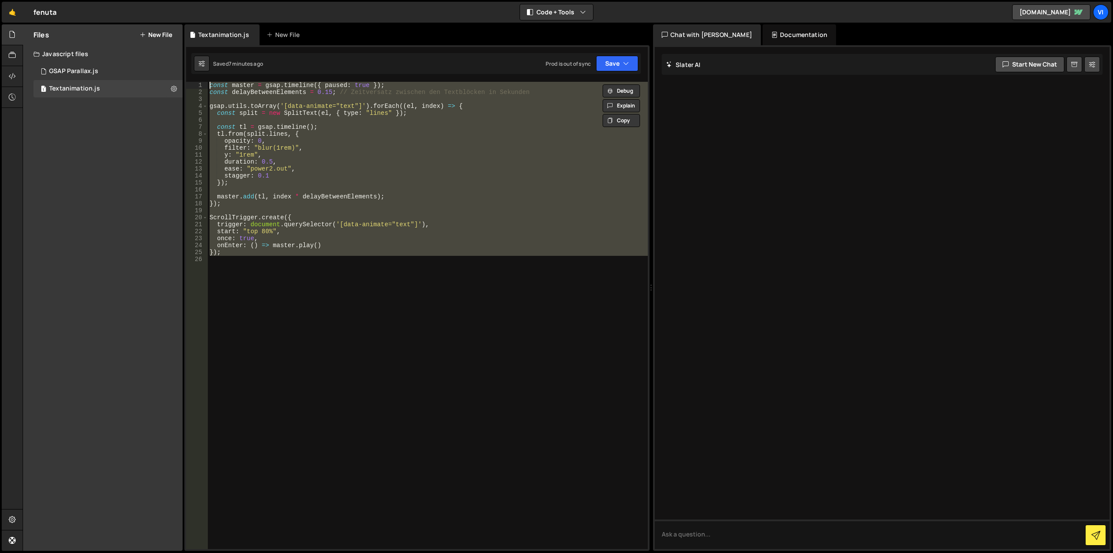
drag, startPoint x: 389, startPoint y: 325, endPoint x: 50, endPoint y: 2, distance: 468.4
click at [50, 2] on div "Hold on a sec... Are you certain you wish to leave this page? Any changes you'v…" at bounding box center [556, 276] width 1113 height 553
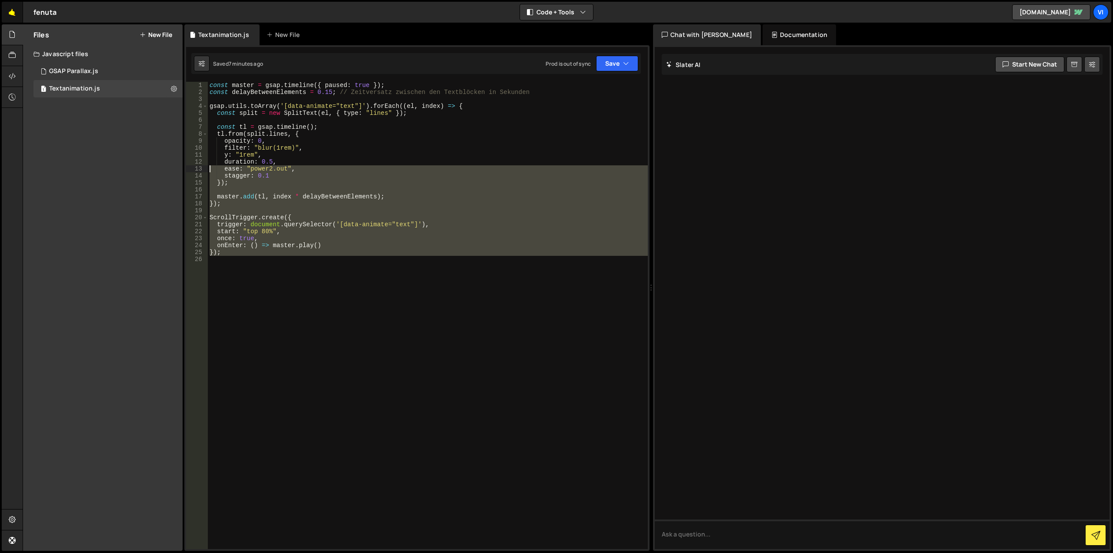
drag, startPoint x: 455, startPoint y: 302, endPoint x: 7, endPoint y: 21, distance: 528.4
click at [0, 18] on div "Hold on a sec... Are you certain you wish to leave this page? Any changes you'v…" at bounding box center [556, 276] width 1113 height 553
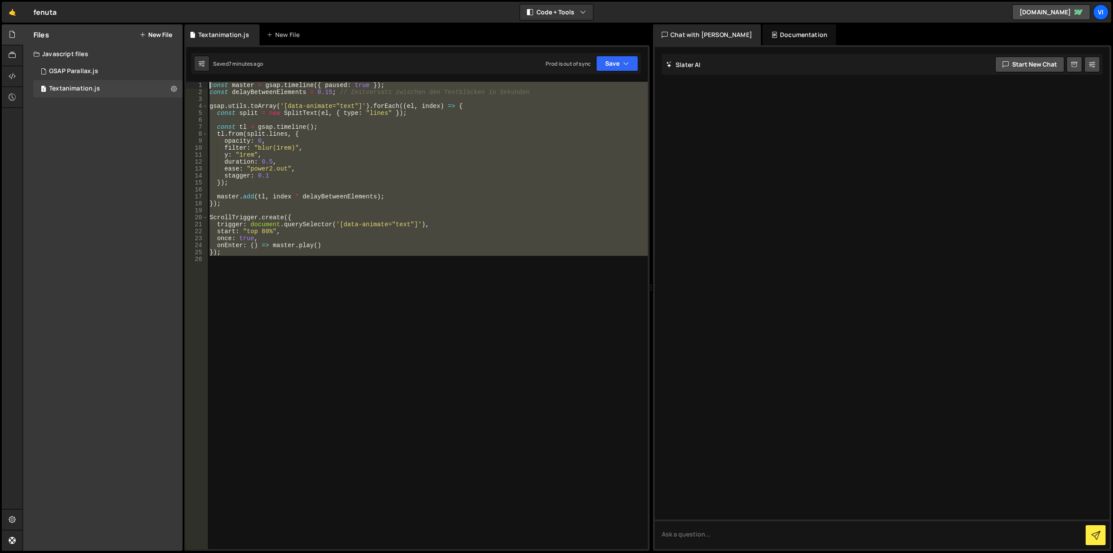
paste textarea "});"
type textarea "});"
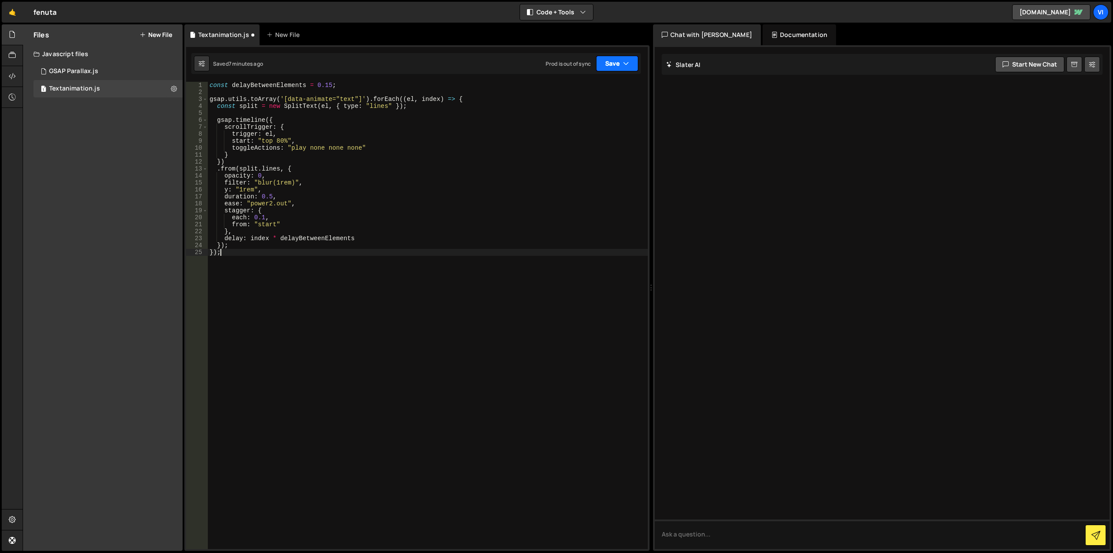
click at [619, 65] on button "Save" at bounding box center [617, 64] width 42 height 16
click at [601, 97] on div "Saved 7 minutes ago" at bounding box center [588, 94] width 90 height 10
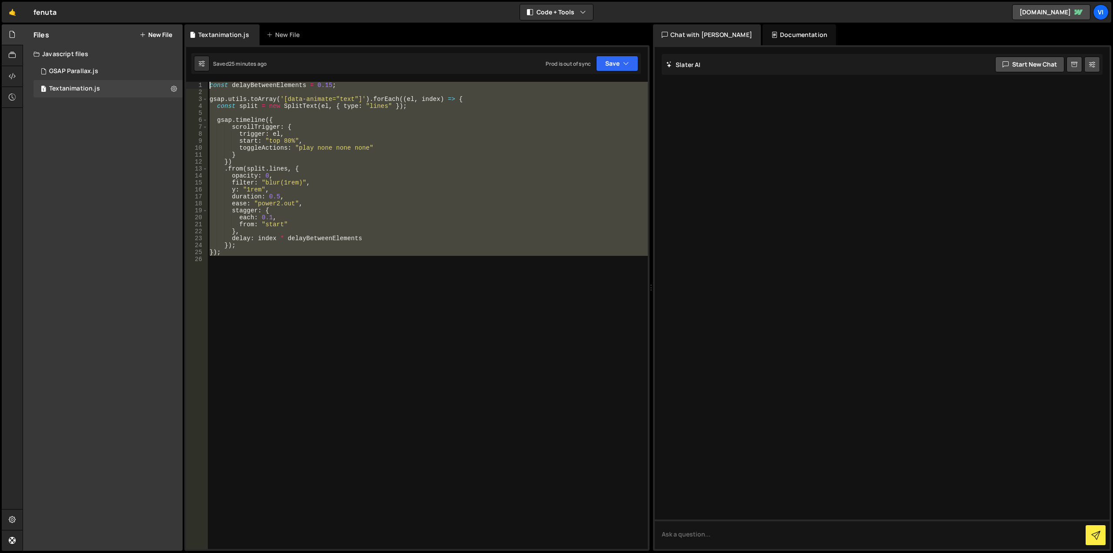
drag, startPoint x: 282, startPoint y: 323, endPoint x: 117, endPoint y: 15, distance: 350.1
click at [117, 15] on div "Hold on a sec... Are you certain you wish to leave this page? Any changes you'v…" at bounding box center [556, 276] width 1113 height 553
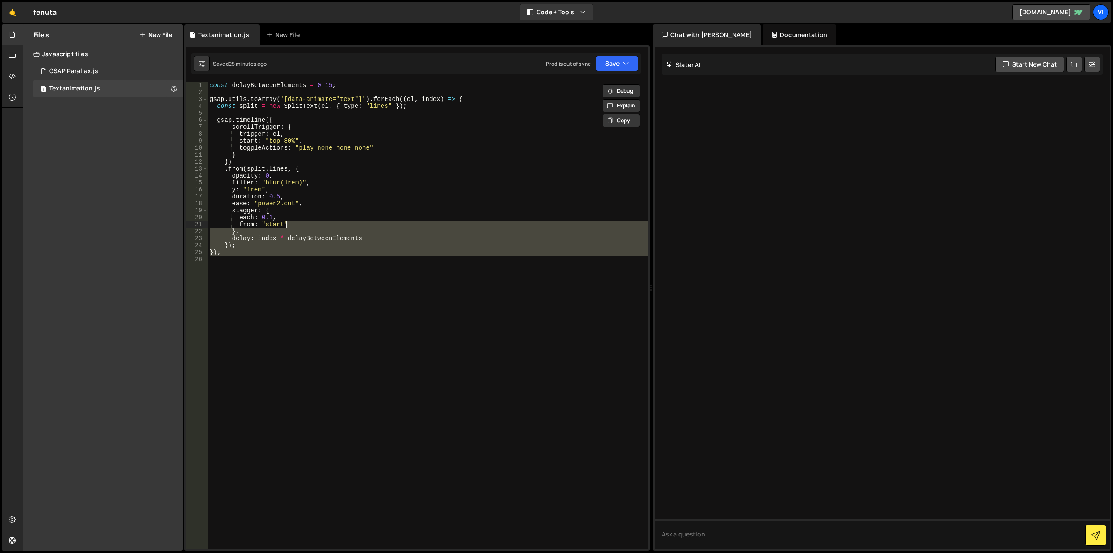
drag, startPoint x: 296, startPoint y: 225, endPoint x: 90, endPoint y: 25, distance: 287.2
click at [90, 25] on div "Files New File Javascript files 1 GSAP Parallax.js 0 1 Textanimation.js 0 CSS f…" at bounding box center [568, 287] width 1090 height 527
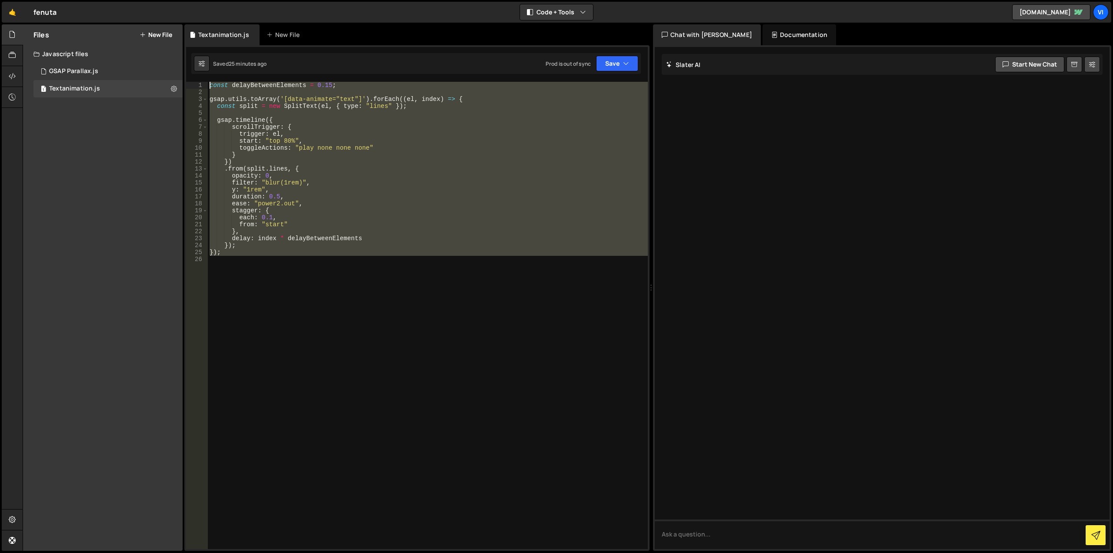
paste textarea "});"
type textarea "});"
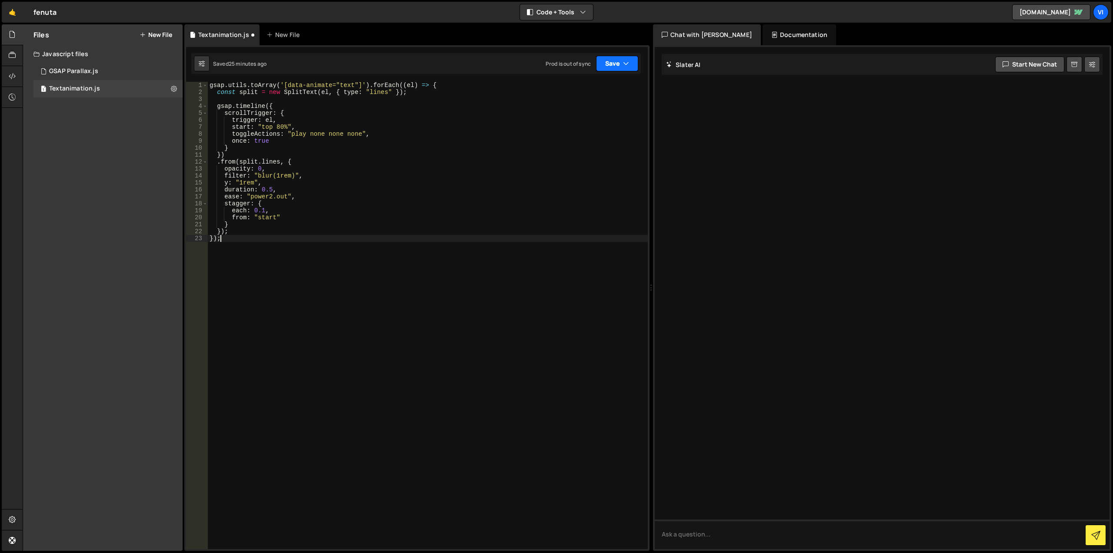
click at [613, 70] on button "Save" at bounding box center [617, 64] width 42 height 16
click at [609, 86] on div "Save to Staging S" at bounding box center [588, 84] width 90 height 9
